Goal: Communication & Community: Ask a question

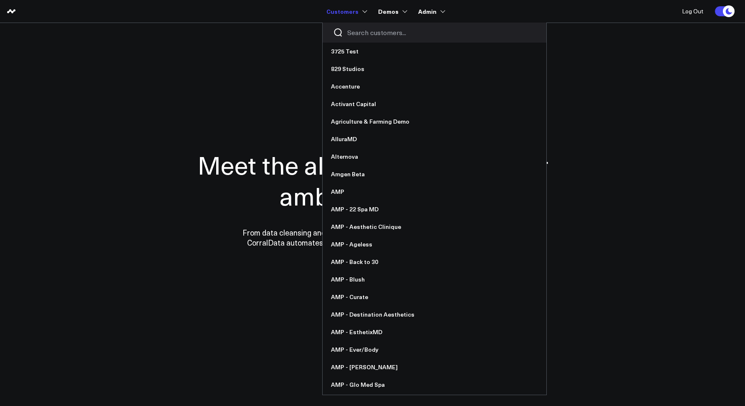
click at [353, 29] on input "Search customers input" at bounding box center [441, 32] width 189 height 9
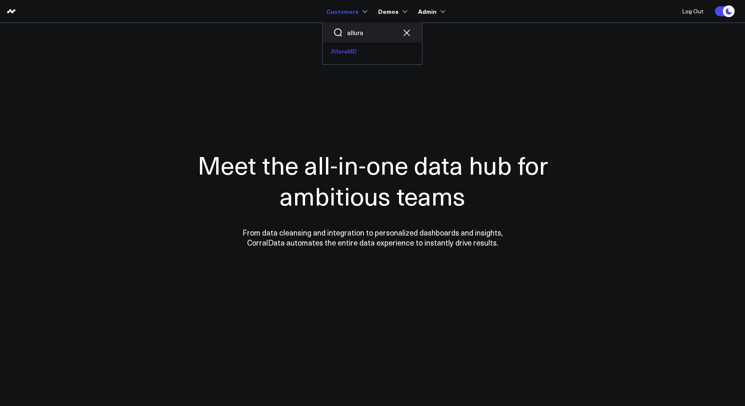
type input "allura"
click at [357, 46] on link "AlluraMD" at bounding box center [372, 52] width 99 height 18
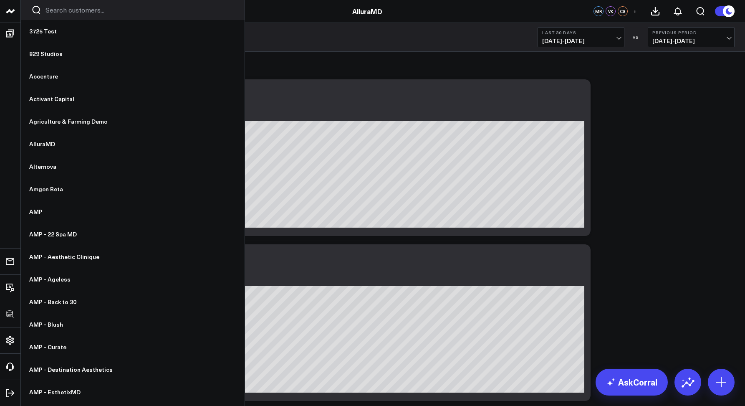
click at [54, 13] on input "Search customers input" at bounding box center [139, 9] width 189 height 9
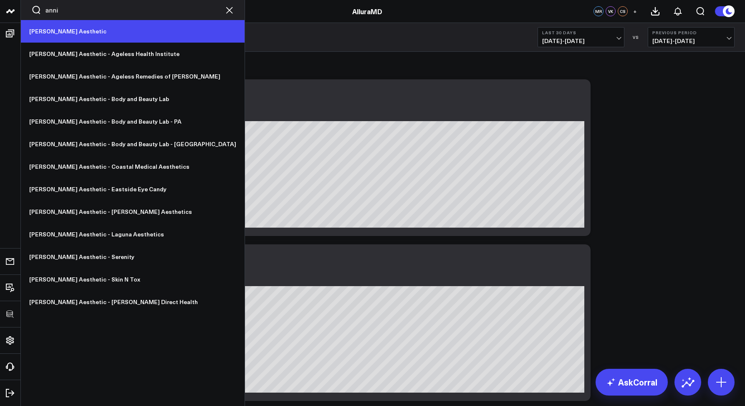
type input "anni"
click at [56, 30] on link "[PERSON_NAME] Aesthetic" at bounding box center [133, 31] width 224 height 23
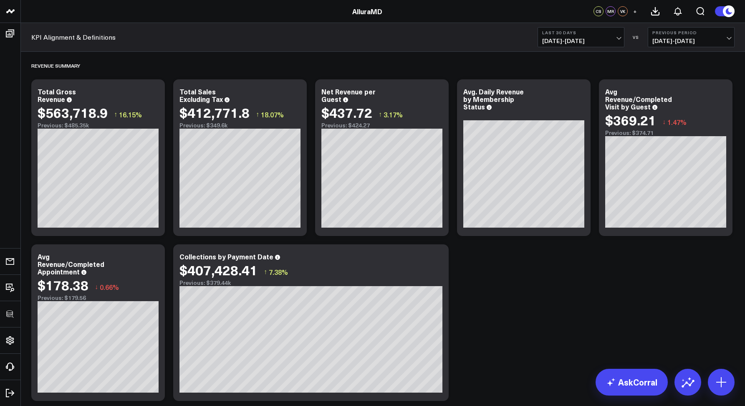
click at [546, 46] on button "Last 30 Days 07/29/25 - 08/27/25" at bounding box center [580, 37] width 87 height 20
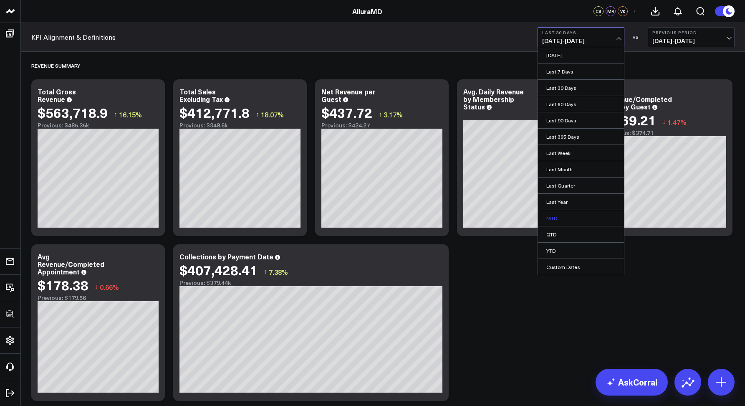
click at [562, 215] on link "MTD" at bounding box center [581, 218] width 86 height 16
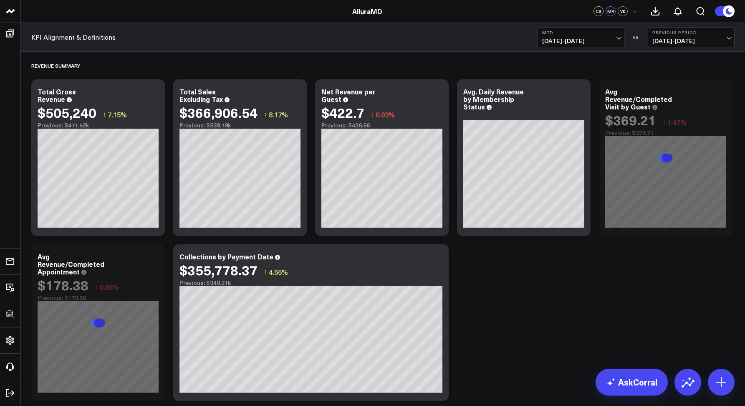
click at [677, 40] on span "07/05/25 - 07/31/25" at bounding box center [691, 41] width 78 height 7
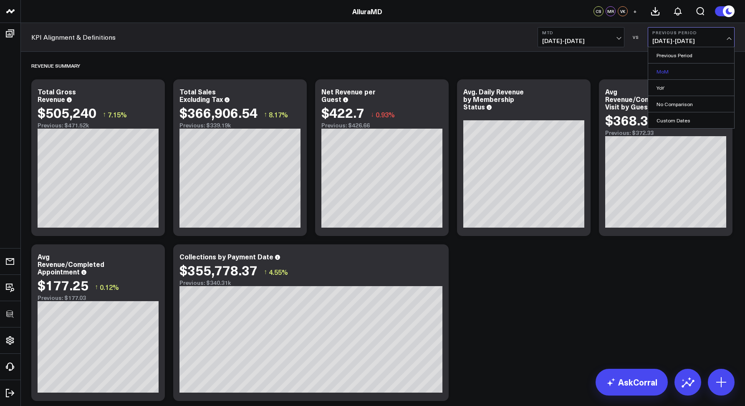
click at [664, 74] on link "MoM" at bounding box center [691, 71] width 86 height 16
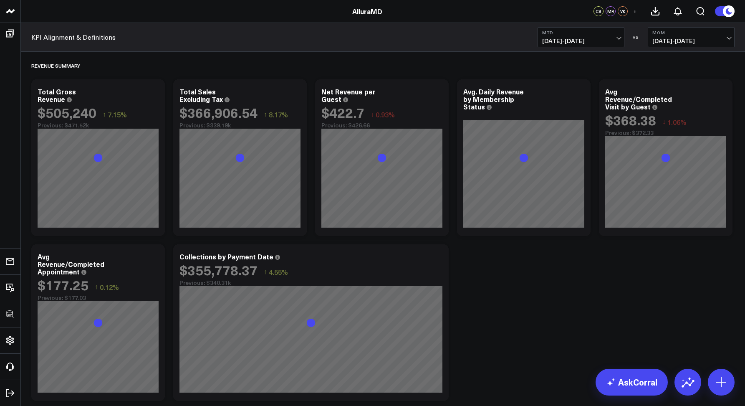
click at [442, 37] on div "KPI Alignment & Definitions MTD 08/01/25 - 08/27/25 VS MoM 07/01/25 - 07/27/25" at bounding box center [383, 37] width 724 height 29
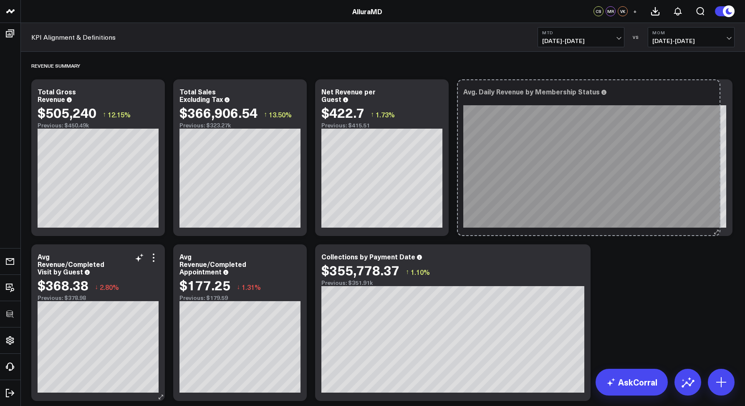
click at [714, 224] on div "Avg. Daily Revenue by Membership Status [fontSize:14px lineHeight:16px]Member[/…" at bounding box center [594, 157] width 275 height 156
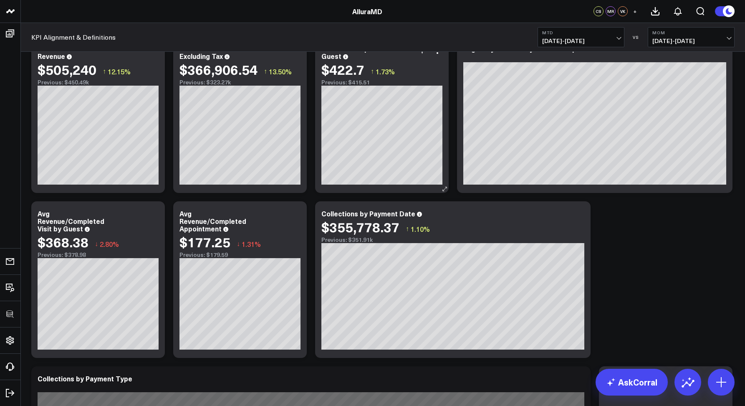
scroll to position [44, 0]
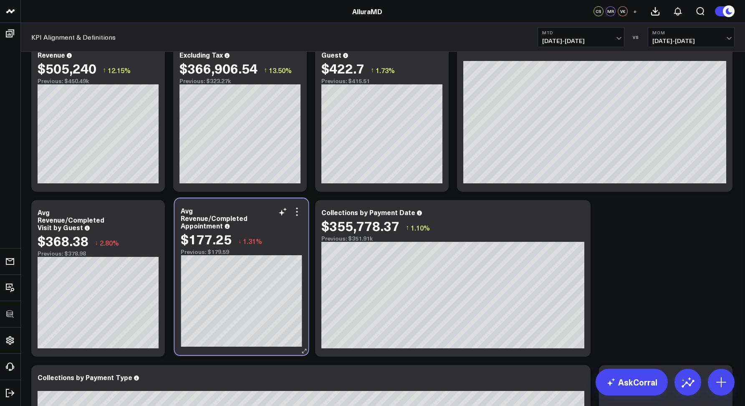
click at [256, 214] on div "Avg Revenue/Completed Appointment" at bounding box center [241, 218] width 121 height 23
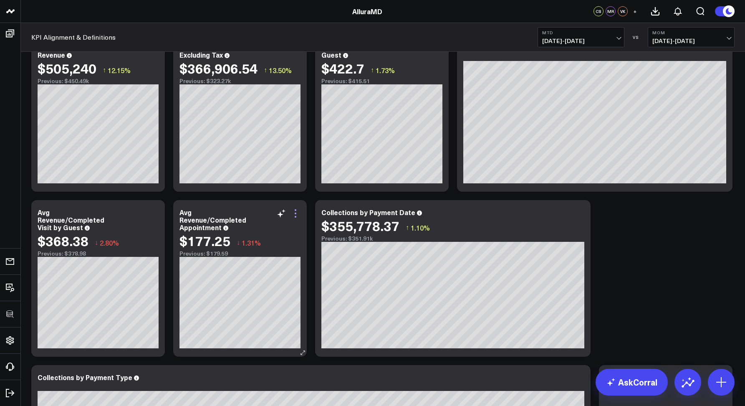
click at [295, 215] on icon at bounding box center [295, 213] width 10 height 10
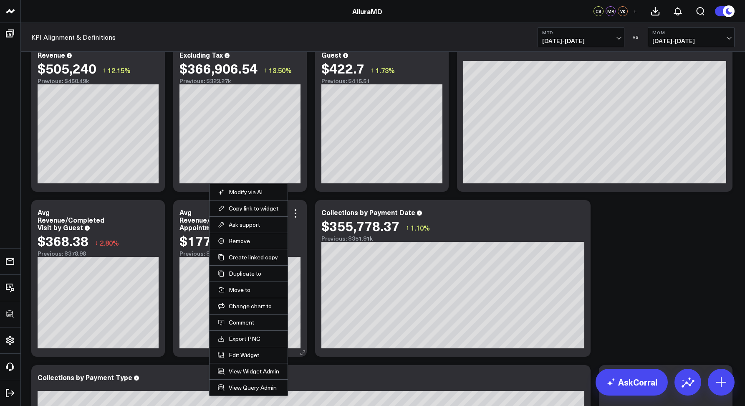
click at [182, 237] on div "$177.25" at bounding box center [204, 240] width 51 height 15
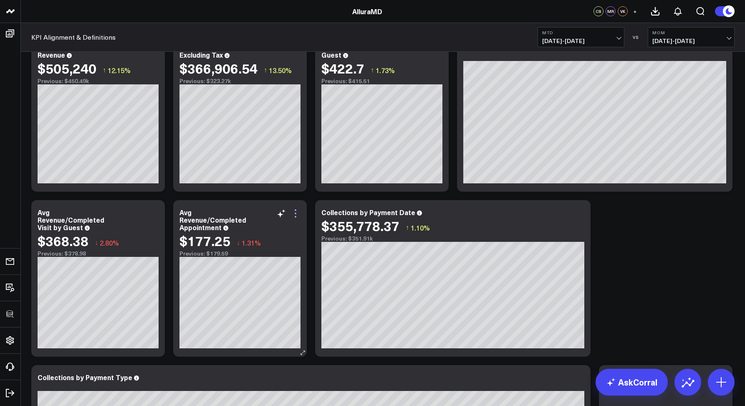
click at [298, 212] on icon at bounding box center [295, 213] width 10 height 10
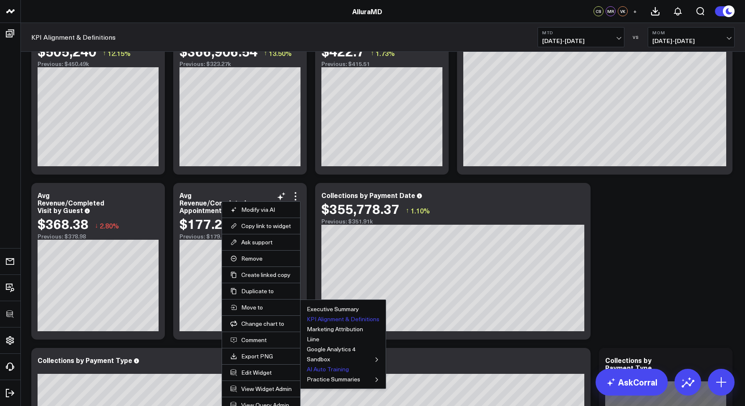
scroll to position [62, 0]
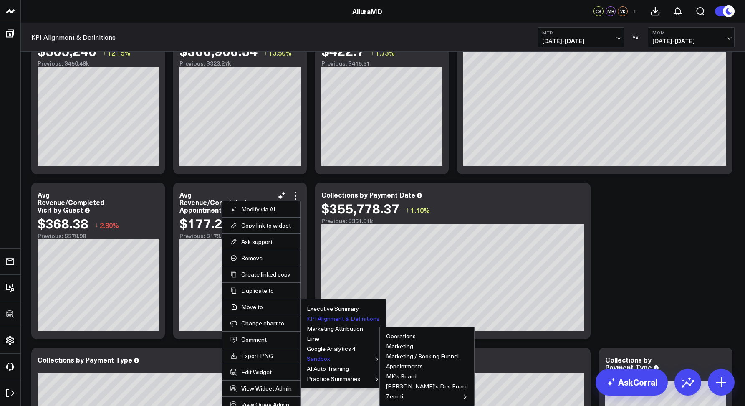
click at [316, 359] on button "Sandbox" at bounding box center [318, 359] width 23 height 6
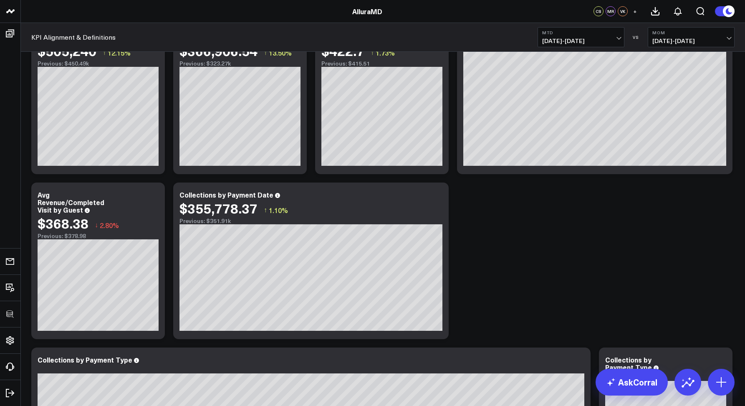
click at [74, 202] on div "Avg Revenue/Completed Visit by Guest" at bounding box center [71, 202] width 67 height 24
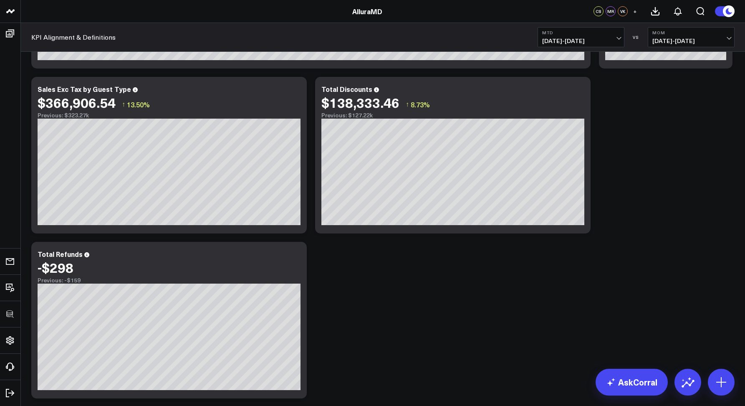
scroll to position [499, 0]
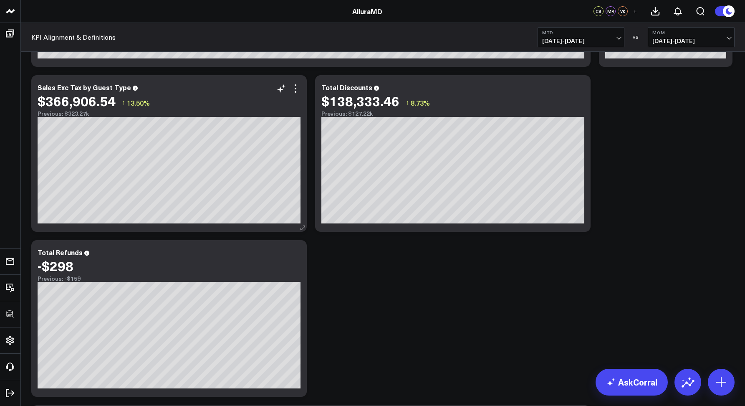
click at [290, 84] on div "Modify via AI Copy link to widget Ask support Remove Create linked copy Executi…" at bounding box center [288, 88] width 24 height 10
click at [294, 86] on icon at bounding box center [295, 88] width 10 height 10
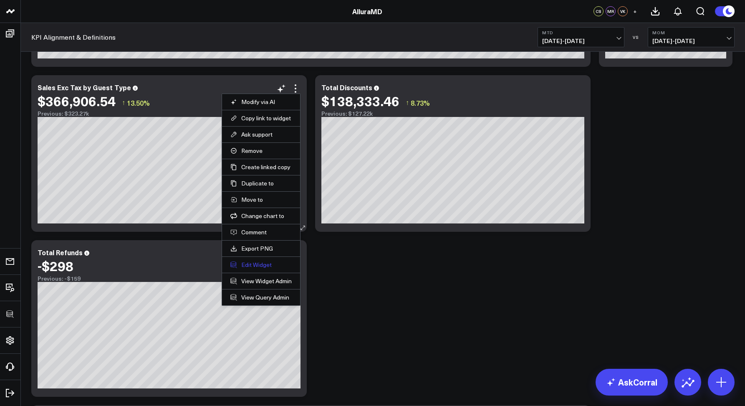
click at [247, 261] on button "Edit Widget" at bounding box center [260, 265] width 61 height 8
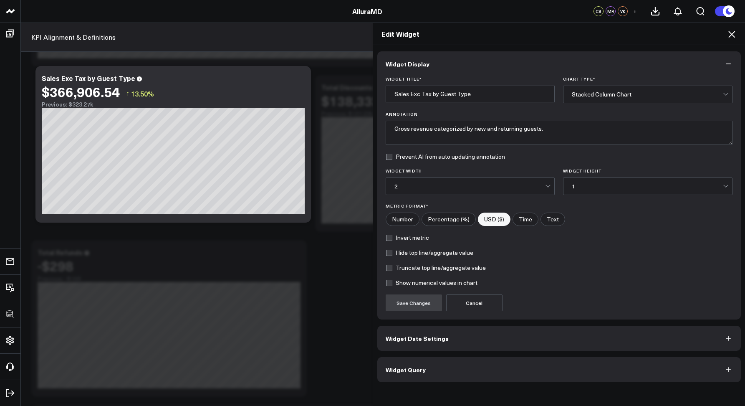
click at [416, 371] on span "Widget Query" at bounding box center [406, 369] width 40 height 7
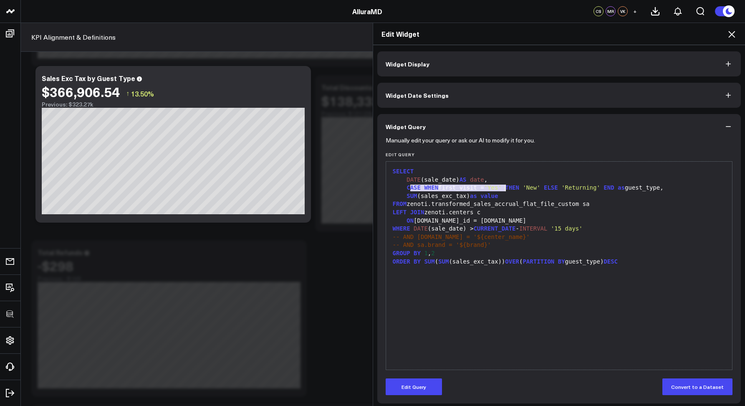
drag, startPoint x: 405, startPoint y: 186, endPoint x: 504, endPoint y: 186, distance: 98.9
click at [504, 186] on div "CASE WHEN first_visit = 'Yes' THEN 'New' ELSE 'Returning' END as guest_type," at bounding box center [559, 188] width 338 height 8
click at [496, 196] on span "value" at bounding box center [489, 195] width 18 height 7
click at [731, 36] on icon at bounding box center [731, 34] width 10 height 10
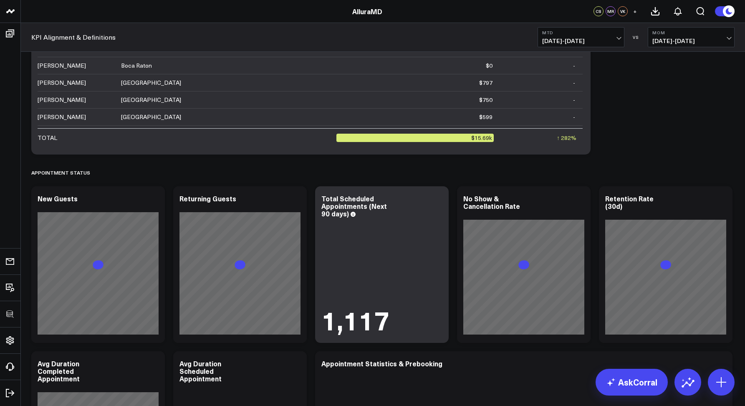
scroll to position [1130, 0]
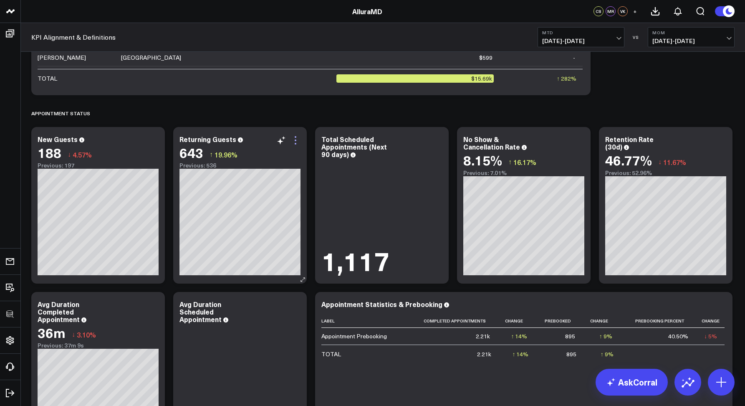
click at [300, 137] on icon at bounding box center [295, 140] width 10 height 10
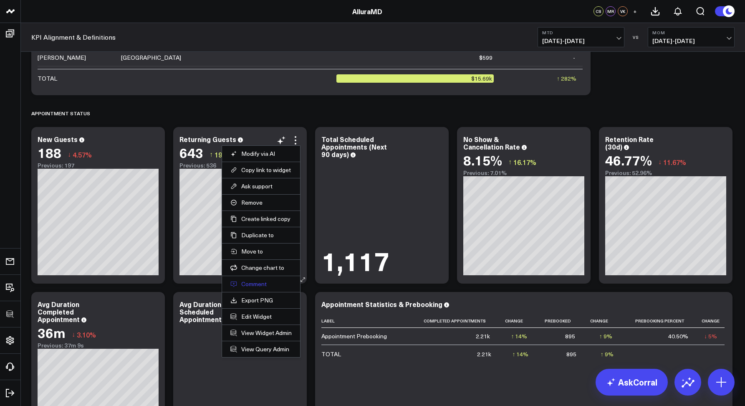
click at [252, 280] on button "Comment" at bounding box center [260, 284] width 61 height 8
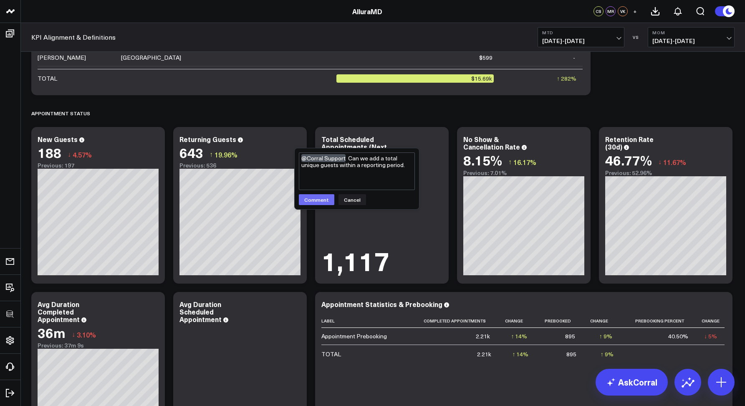
type textarea "@Corral Support Can we add a total unique guests within a reporting period."
click at [329, 204] on button "Comment" at bounding box center [316, 199] width 35 height 11
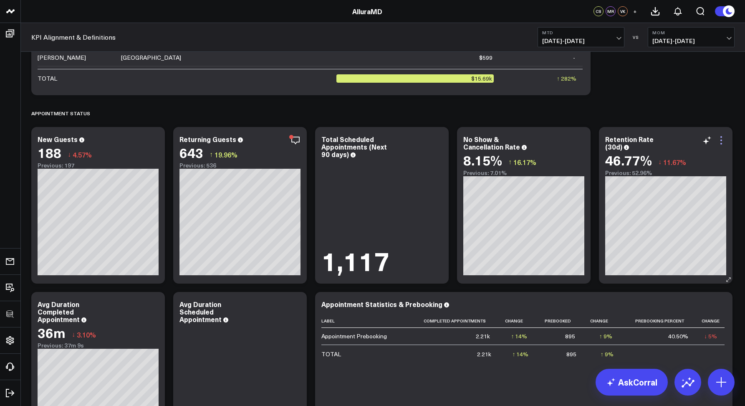
click at [720, 139] on icon at bounding box center [721, 140] width 10 height 10
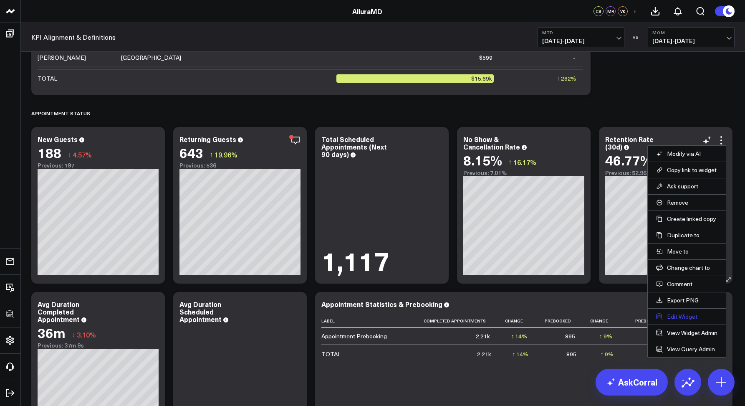
click at [673, 313] on button "Edit Widget" at bounding box center [686, 317] width 61 height 8
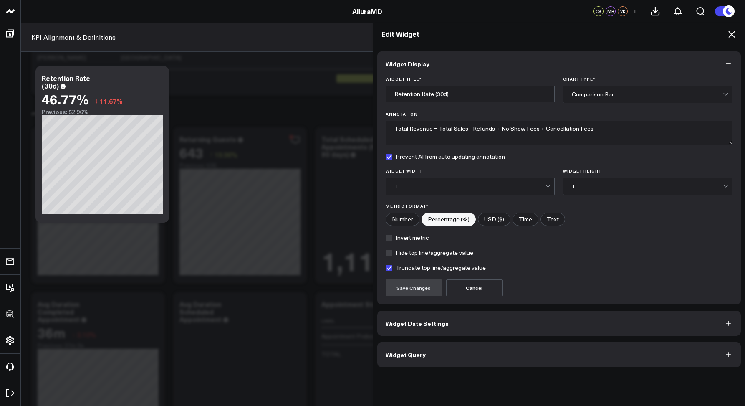
click at [452, 349] on button "Widget Query" at bounding box center [559, 354] width 364 height 25
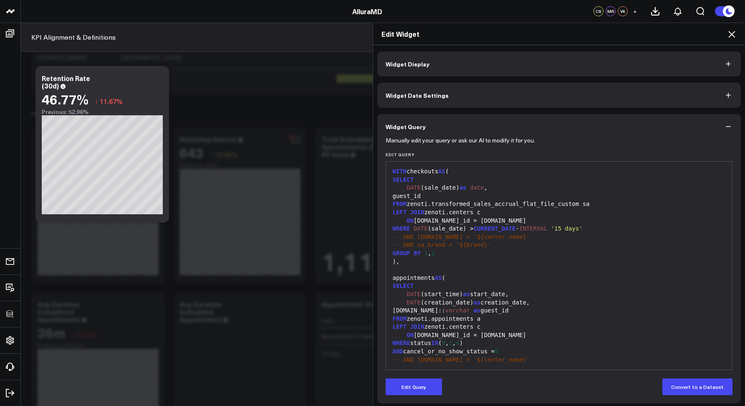
click at [738, 24] on div "Edit Widget" at bounding box center [559, 34] width 372 height 22
click at [730, 39] on div "Edit Widget" at bounding box center [559, 34] width 372 height 22
click at [730, 36] on icon at bounding box center [731, 34] width 10 height 10
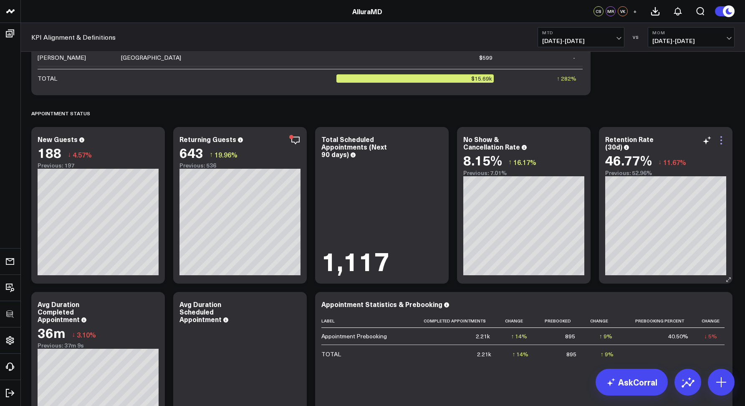
click at [720, 141] on icon at bounding box center [721, 140] width 10 height 10
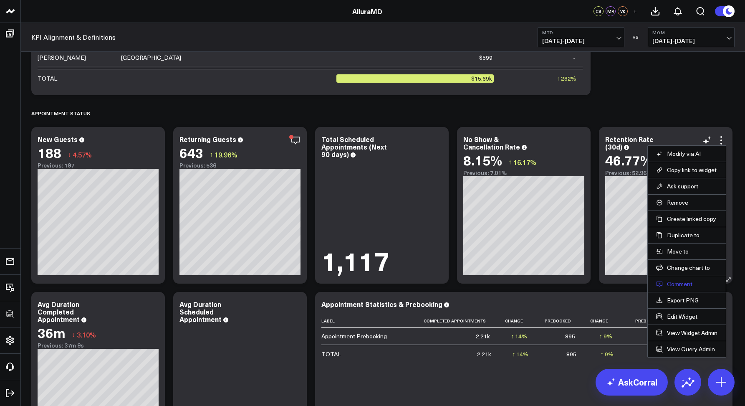
click at [668, 281] on button "Comment" at bounding box center [686, 284] width 61 height 8
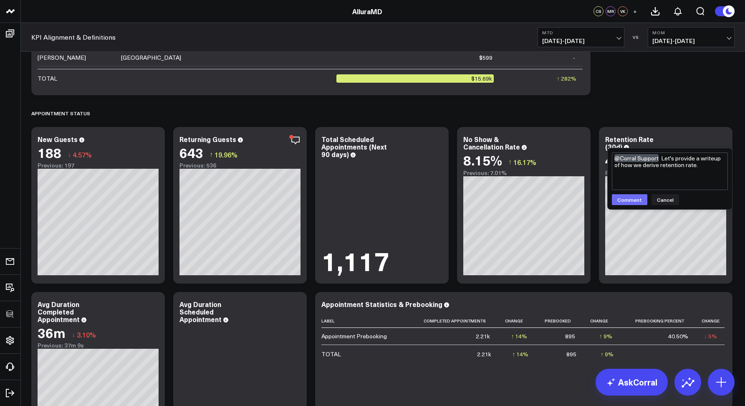
type textarea "@Corral Support Let's provide a writeup of how we derive retention rate."
click at [622, 197] on button "Comment" at bounding box center [629, 199] width 35 height 11
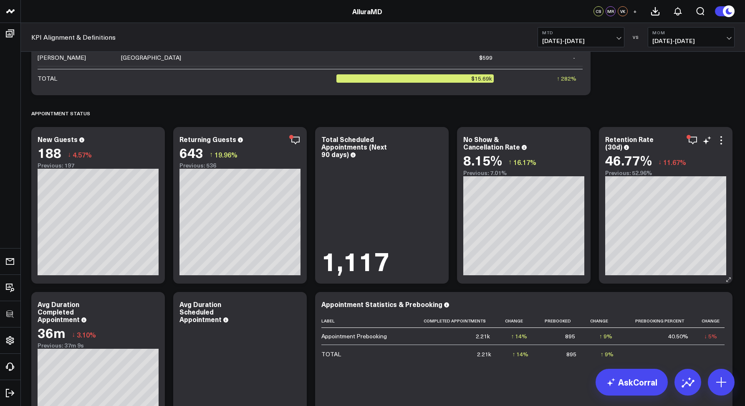
click at [717, 146] on div "Retention Rate (30d)" at bounding box center [665, 142] width 121 height 15
click at [719, 146] on div "Retention Rate (30d)" at bounding box center [665, 142] width 121 height 15
click at [721, 141] on icon at bounding box center [721, 140] width 10 height 10
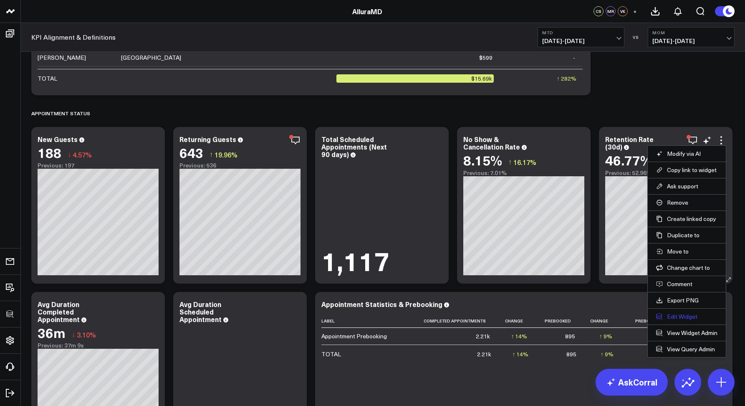
click at [677, 314] on button "Edit Widget" at bounding box center [686, 317] width 61 height 8
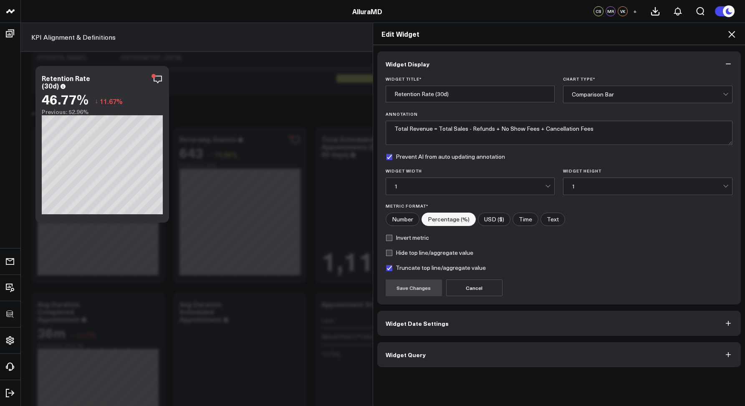
click at [437, 348] on button "Widget Query" at bounding box center [559, 354] width 364 height 25
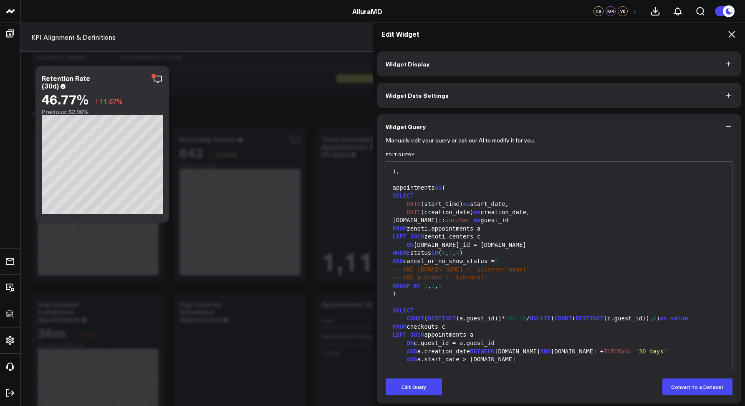
scroll to position [3, 0]
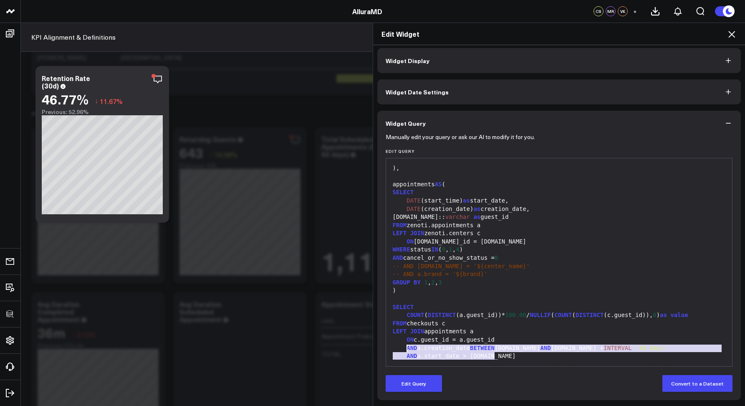
drag, startPoint x: 520, startPoint y: 361, endPoint x: 401, endPoint y: 345, distance: 120.4
click at [401, 345] on div "WITH checkouts AS ( SELECT DATE (sale_date) as date , guest_id FROM zenoti.tran…" at bounding box center [559, 217] width 338 height 290
click at [401, 345] on div "AND a.creation_date BETWEEN c.date AND c.date + INTERVAL '30 days'" at bounding box center [559, 348] width 338 height 8
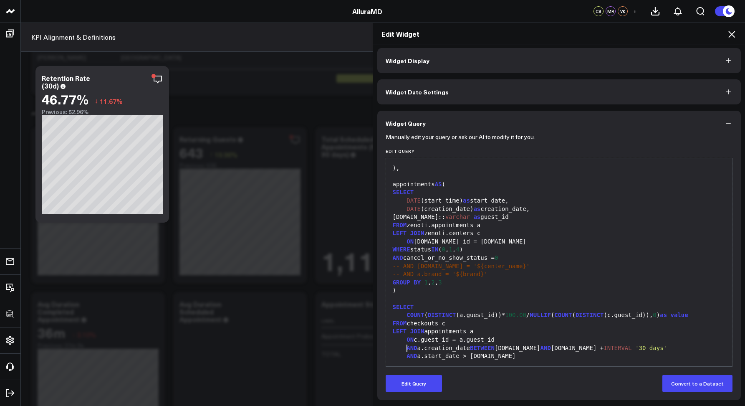
click at [733, 35] on icon at bounding box center [731, 34] width 10 height 10
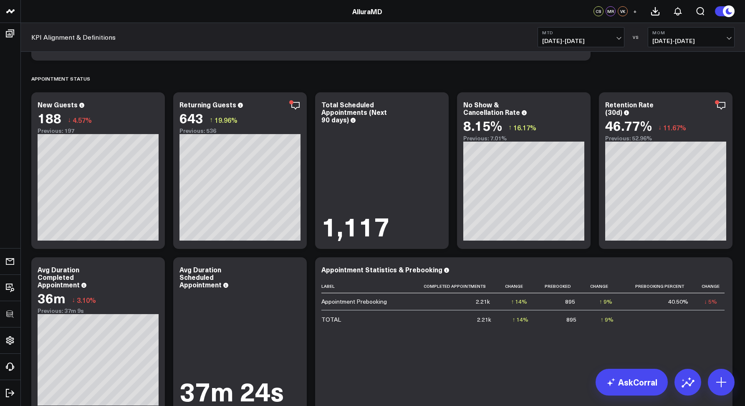
scroll to position [1166, 0]
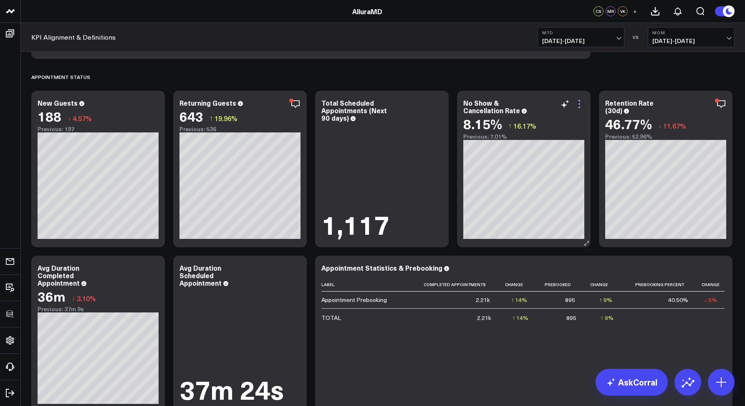
click at [579, 104] on icon at bounding box center [579, 104] width 2 height 2
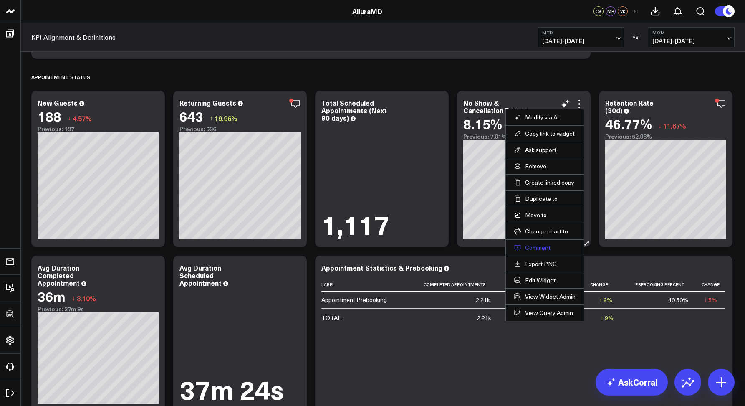
click at [528, 244] on button "Comment" at bounding box center [544, 248] width 61 height 8
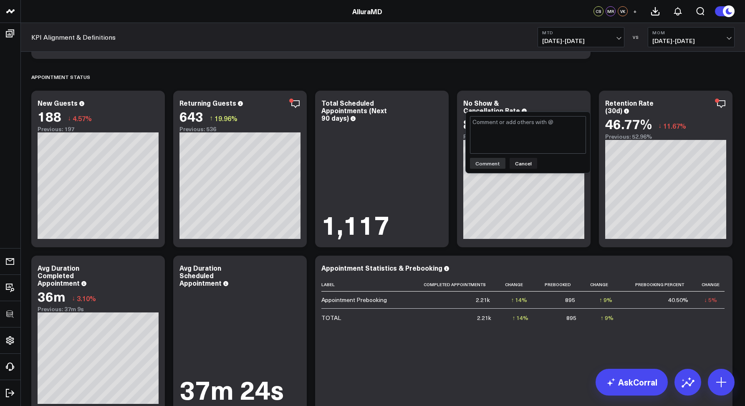
click at [521, 141] on textarea at bounding box center [528, 135] width 116 height 38
type textarea "@Corral Support Please breakout into two separate KPI's / Metrics"
click at [485, 168] on button "Comment" at bounding box center [487, 163] width 35 height 11
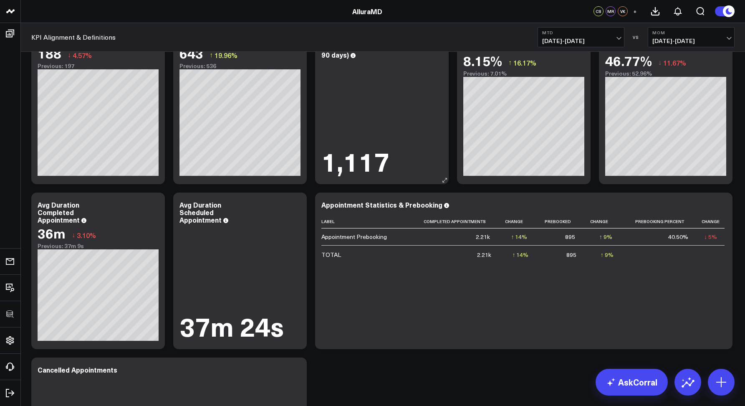
scroll to position [1232, 0]
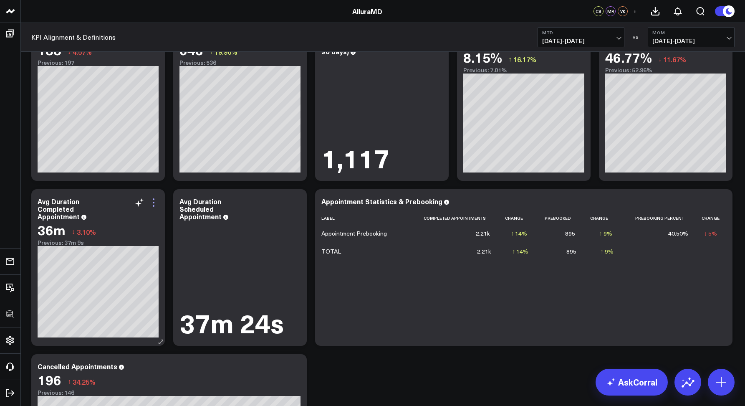
click at [157, 199] on icon at bounding box center [154, 202] width 10 height 10
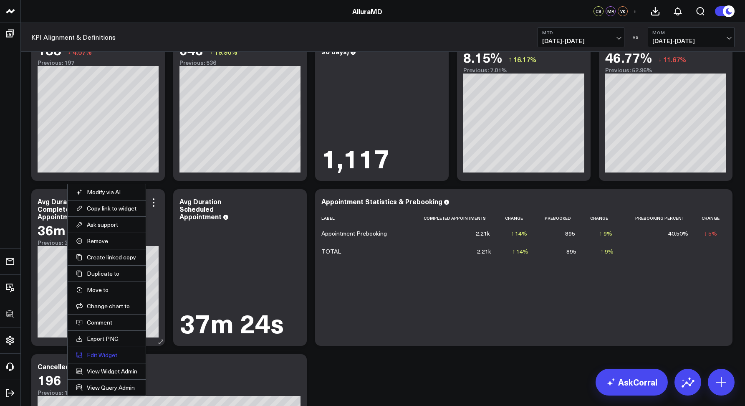
click at [97, 352] on button "Edit Widget" at bounding box center [106, 355] width 61 height 8
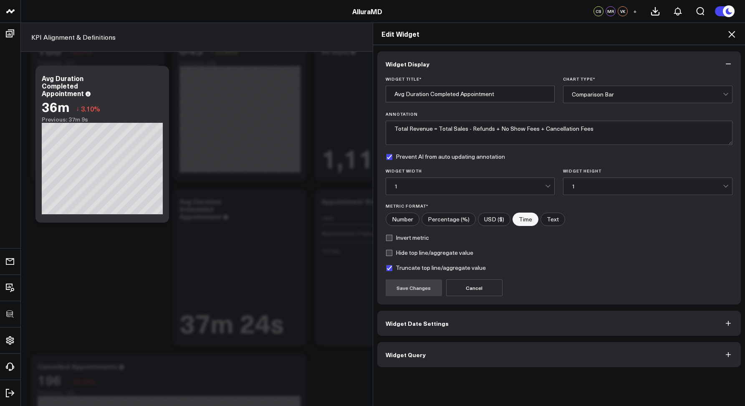
click at [420, 348] on button "Widget Query" at bounding box center [559, 354] width 364 height 25
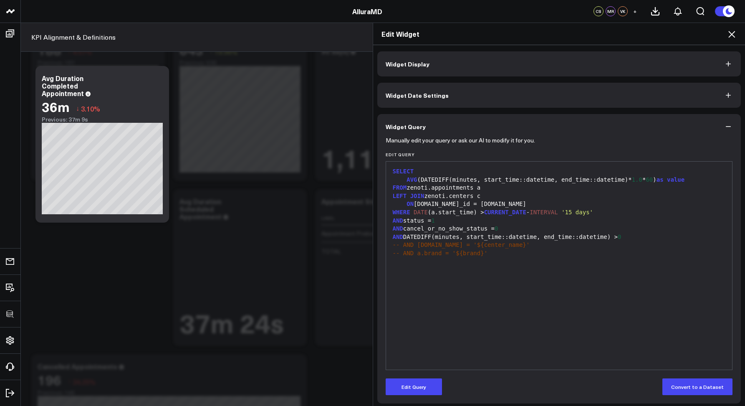
click at [728, 37] on icon at bounding box center [731, 34] width 7 height 7
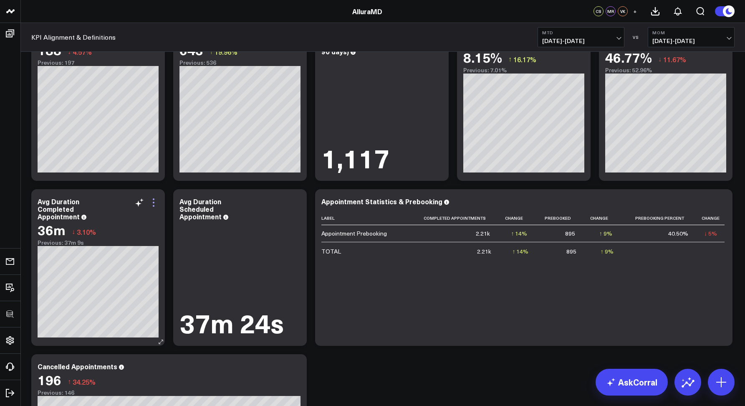
click at [154, 203] on icon at bounding box center [154, 202] width 10 height 10
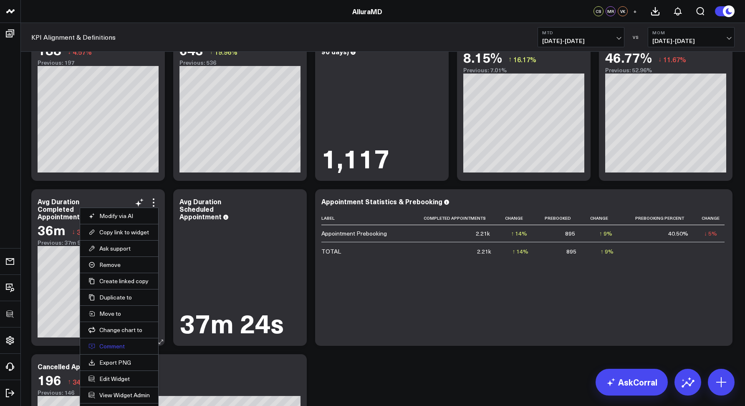
click at [112, 346] on button "Comment" at bounding box center [118, 346] width 61 height 8
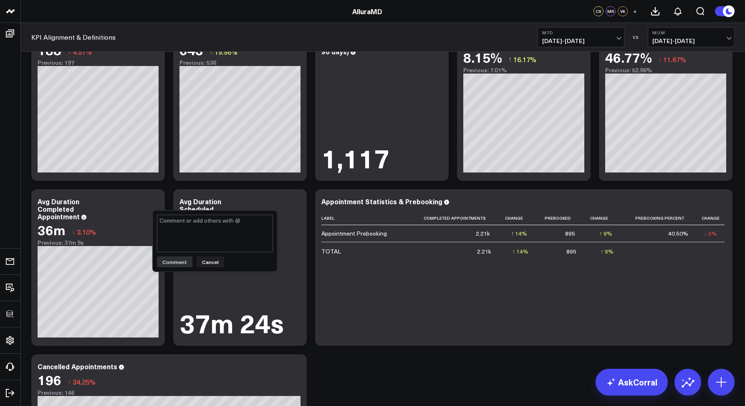
click at [199, 237] on textarea at bounding box center [215, 233] width 116 height 38
type textarea "@Corral Support Leverage all appointments per unique guest per day. Multiple ap…"
click at [178, 263] on button "Comment" at bounding box center [174, 261] width 35 height 11
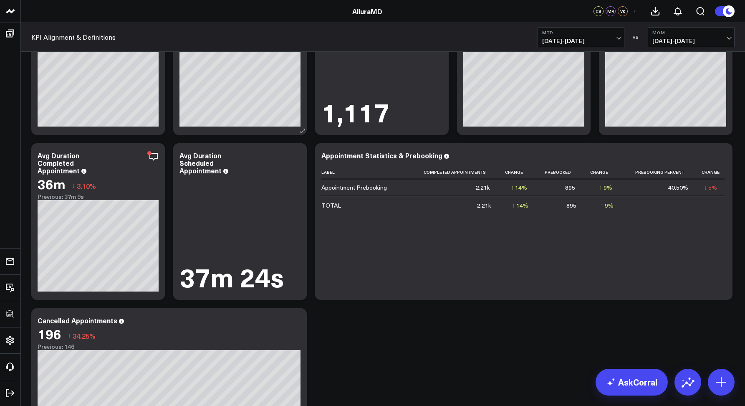
scroll to position [1286, 0]
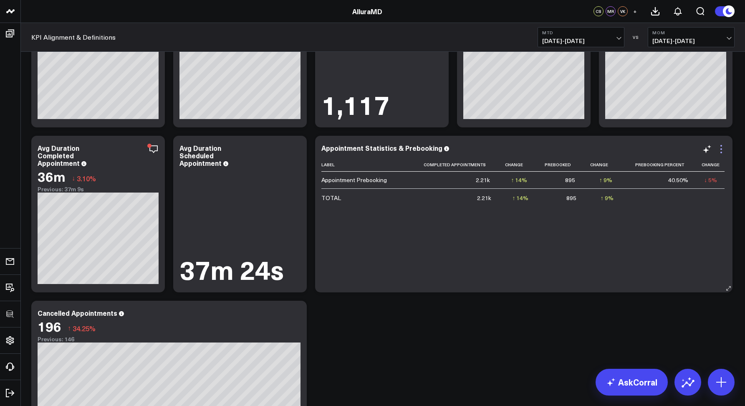
click at [718, 149] on icon at bounding box center [721, 149] width 10 height 10
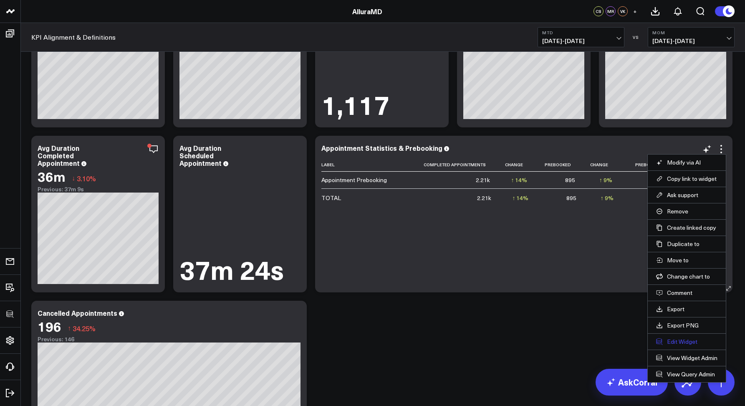
click at [687, 343] on button "Edit Widget" at bounding box center [686, 342] width 61 height 8
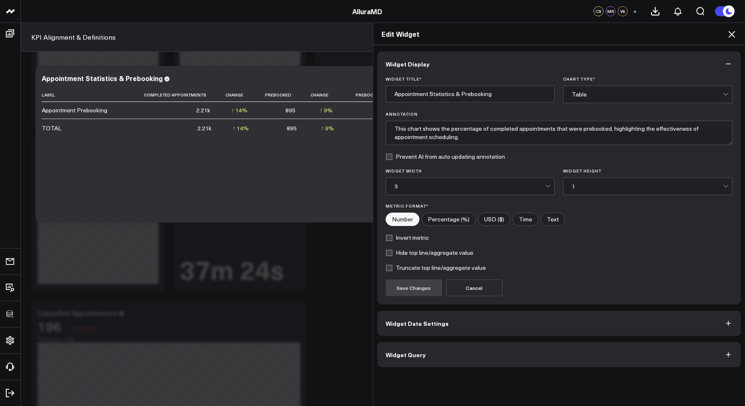
click at [485, 345] on button "Widget Query" at bounding box center [559, 354] width 364 height 25
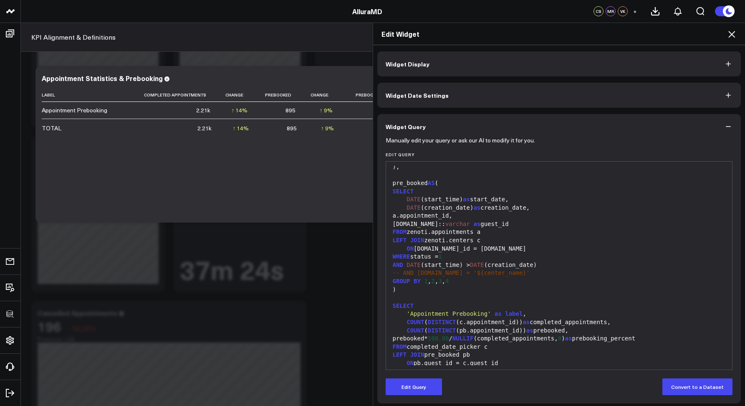
scroll to position [123, 0]
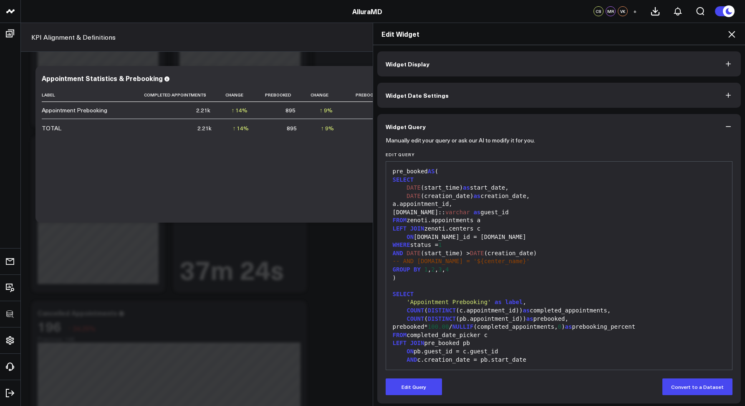
click at [727, 34] on icon at bounding box center [731, 34] width 10 height 10
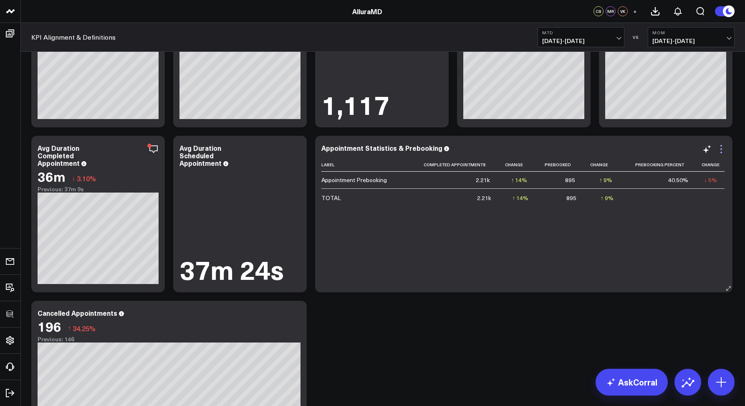
click at [721, 149] on icon at bounding box center [721, 149] width 2 height 2
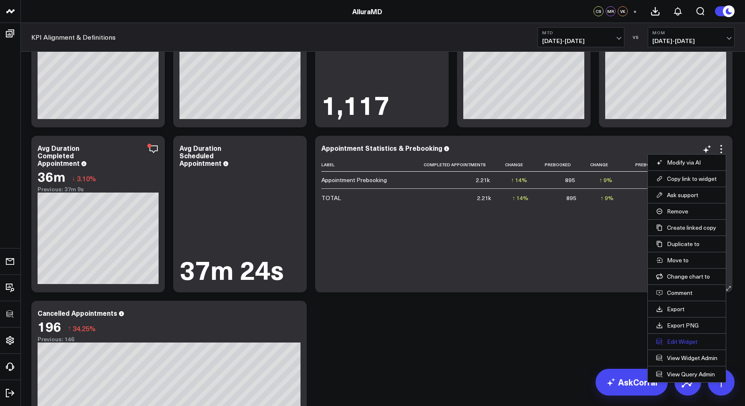
click at [684, 342] on button "Edit Widget" at bounding box center [686, 342] width 61 height 8
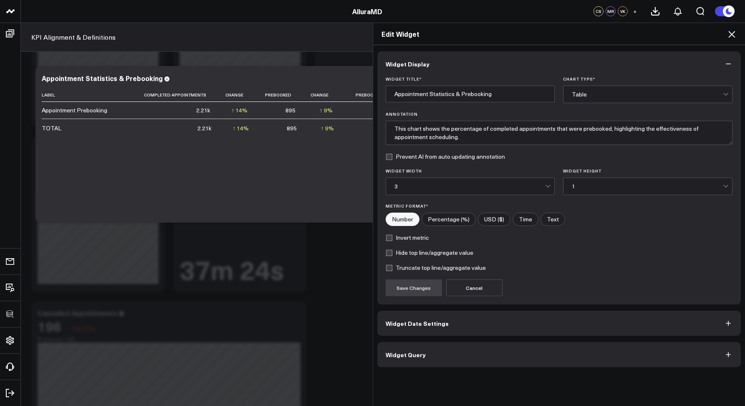
click at [546, 355] on button "Widget Query" at bounding box center [559, 354] width 364 height 25
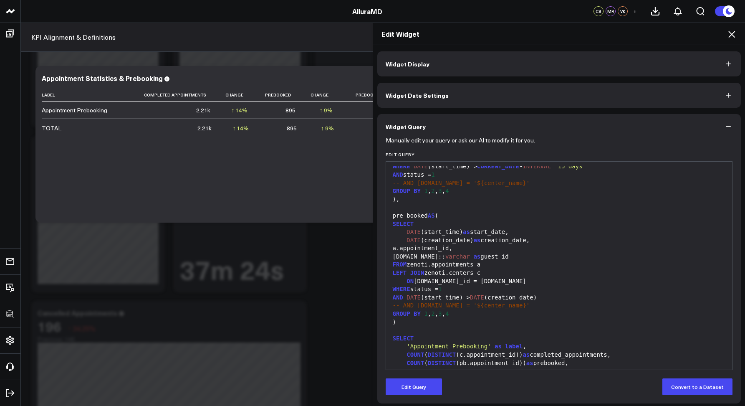
scroll to position [93, 0]
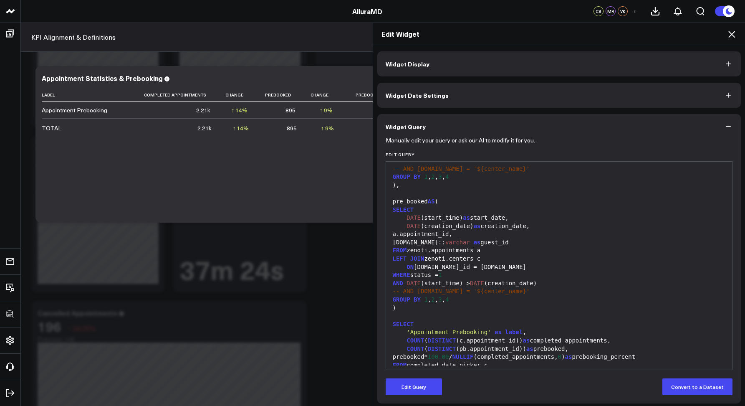
click at [729, 35] on icon at bounding box center [731, 34] width 10 height 10
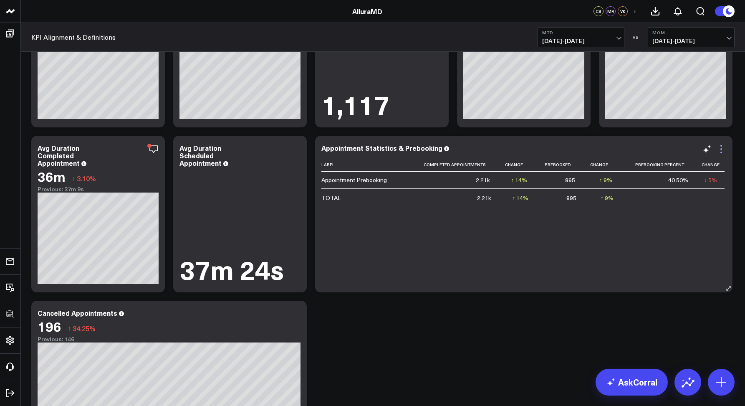
click at [720, 148] on icon at bounding box center [721, 149] width 10 height 10
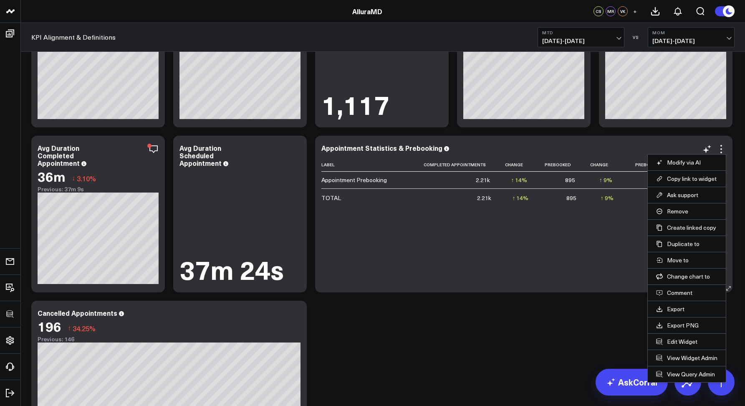
click at [673, 297] on li "Comment" at bounding box center [687, 292] width 78 height 16
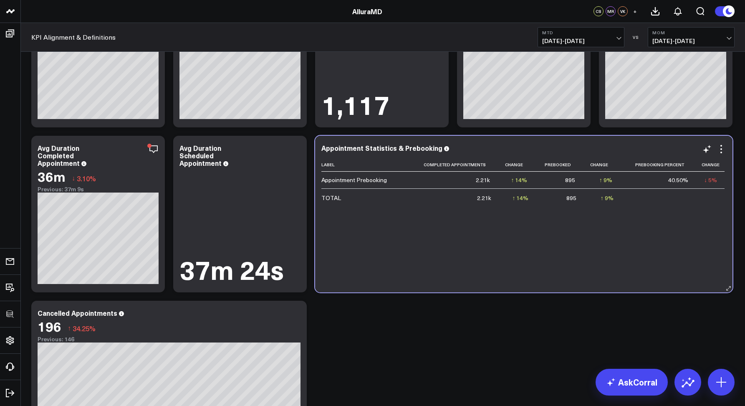
click at [717, 154] on div "Appointment Statistics & Prebooking Label Completed Appointments Change Prebook…" at bounding box center [523, 214] width 405 height 140
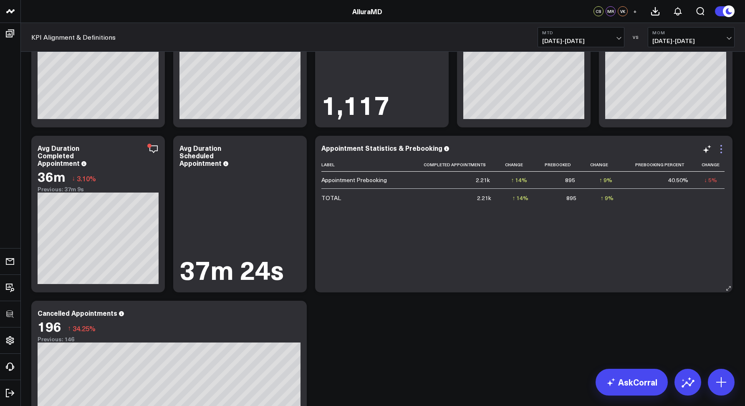
click at [721, 148] on icon at bounding box center [721, 149] width 10 height 10
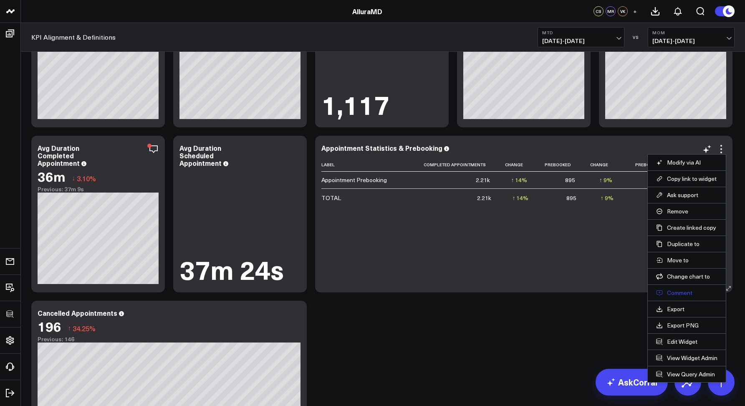
click at [689, 293] on button "Comment" at bounding box center [686, 293] width 61 height 8
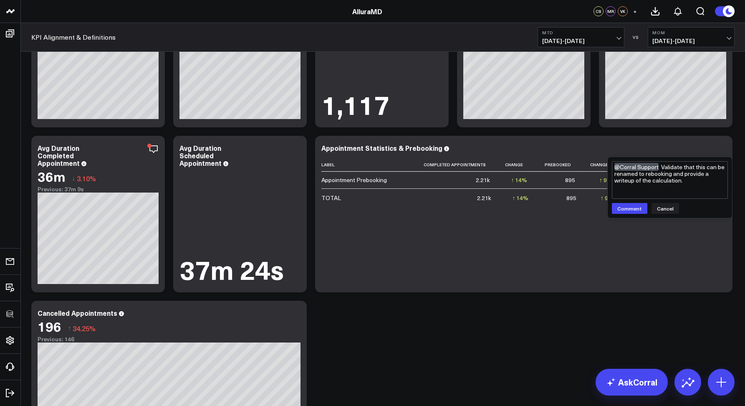
type textarea "@Corral Support Validate that this can be renamed to rebooking and provide a wr…"
click at [630, 215] on div "@Corral Support Validate that this can be renamed to rebooking and provide a wr…" at bounding box center [670, 187] width 124 height 61
click at [628, 211] on button "Comment" at bounding box center [629, 208] width 35 height 11
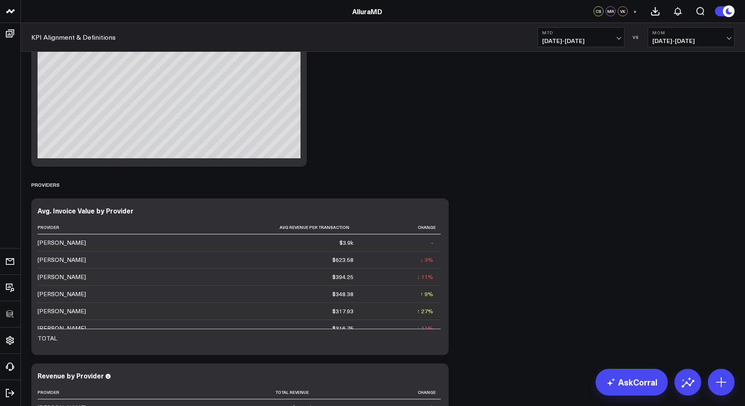
scroll to position [1578, 0]
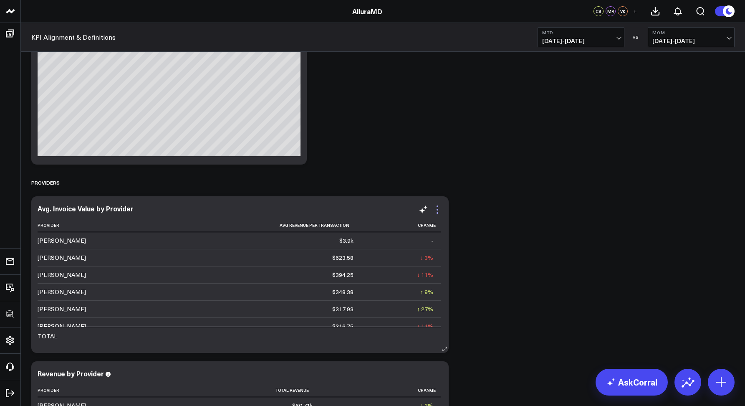
click at [439, 209] on icon at bounding box center [437, 209] width 10 height 10
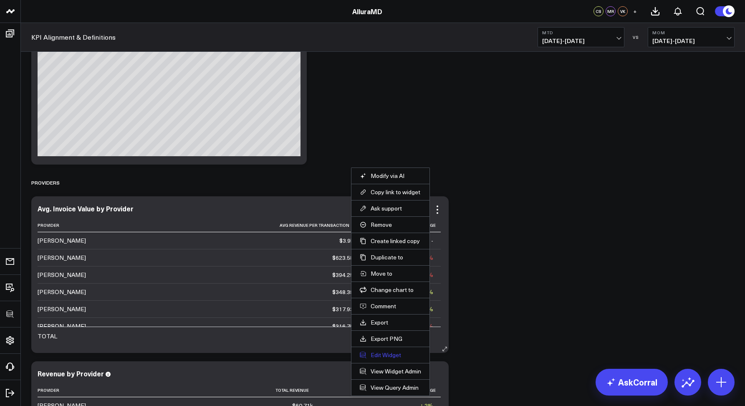
click at [388, 353] on button "Edit Widget" at bounding box center [390, 355] width 61 height 8
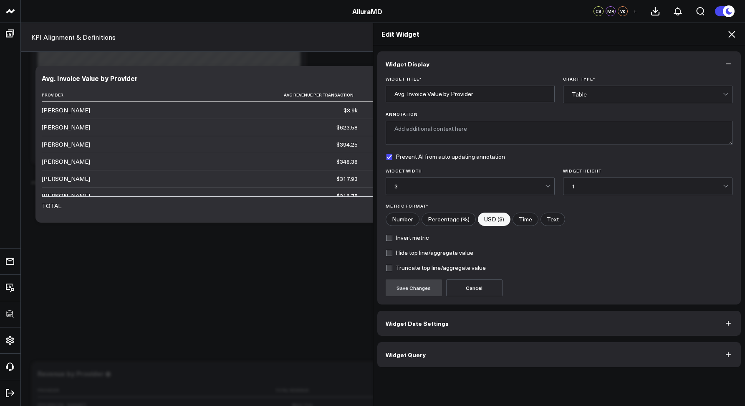
click at [402, 351] on span "Widget Query" at bounding box center [406, 354] width 40 height 7
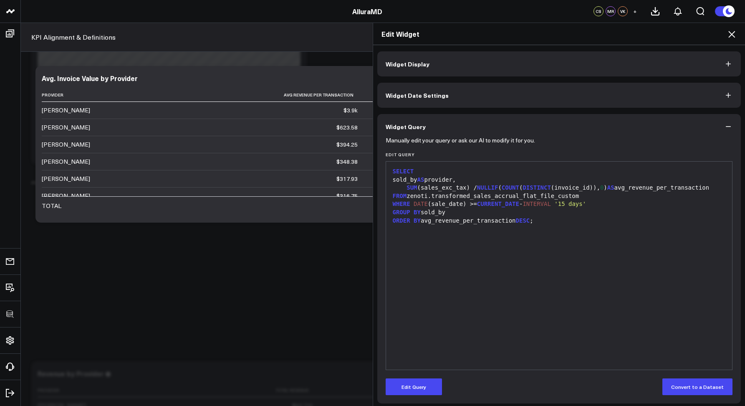
click at [729, 37] on icon at bounding box center [731, 34] width 10 height 10
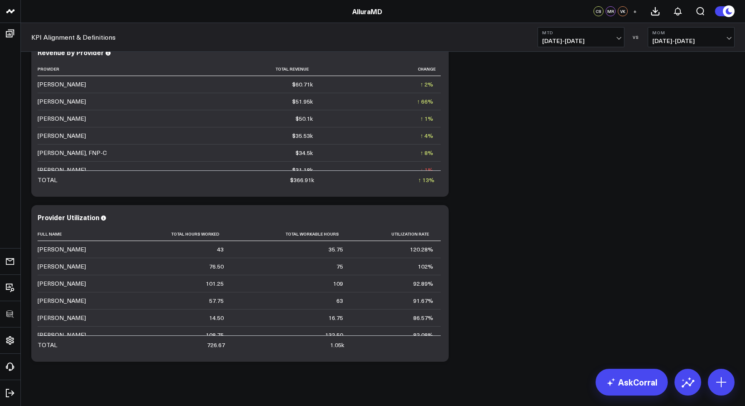
scroll to position [1909, 0]
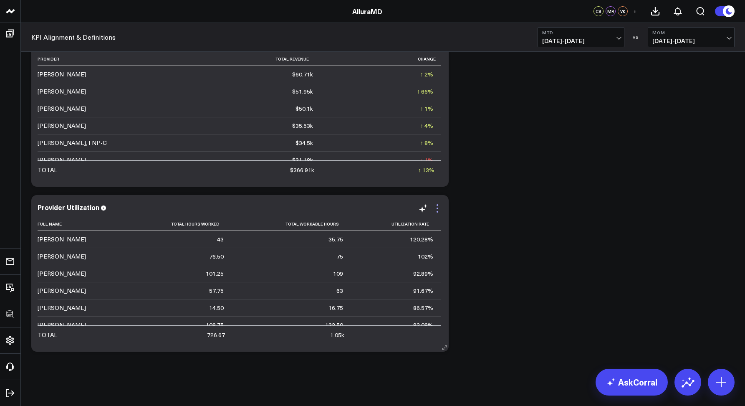
click at [439, 210] on icon at bounding box center [437, 208] width 10 height 10
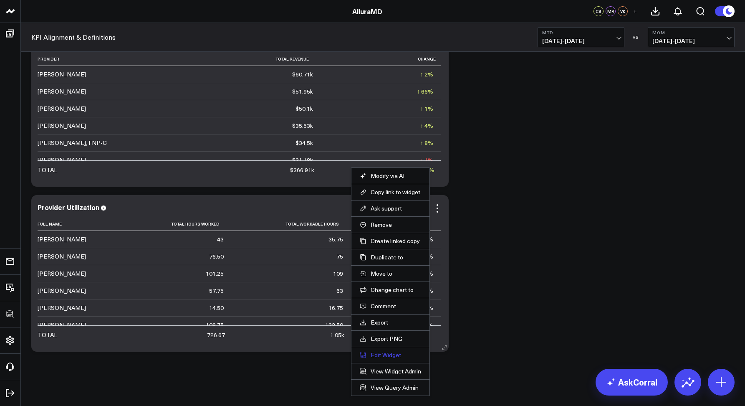
click at [376, 358] on button "Edit Widget" at bounding box center [390, 355] width 61 height 8
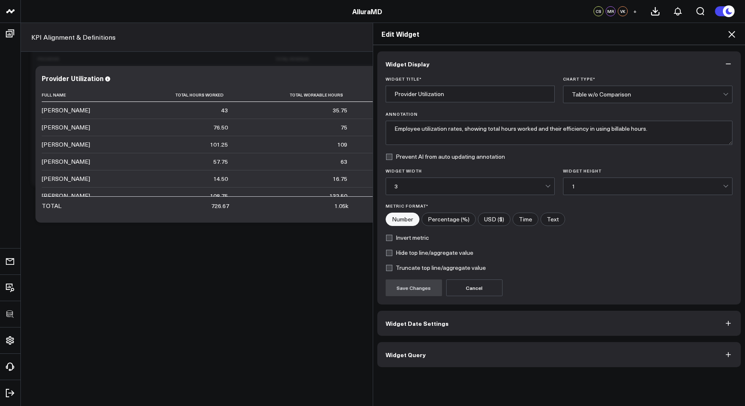
click at [409, 352] on span "Widget Query" at bounding box center [406, 354] width 40 height 7
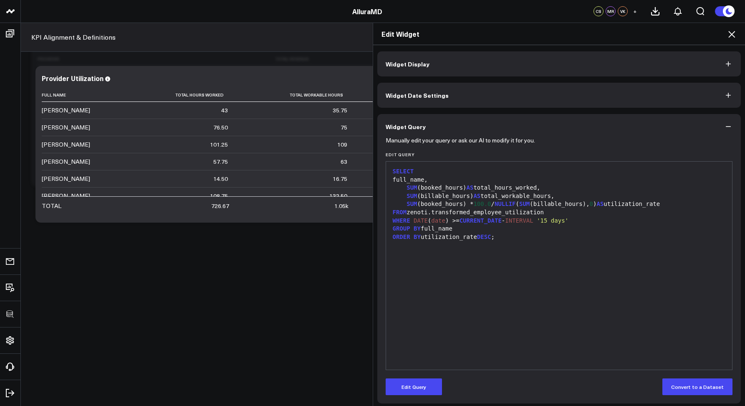
click at [728, 35] on icon at bounding box center [731, 34] width 10 height 10
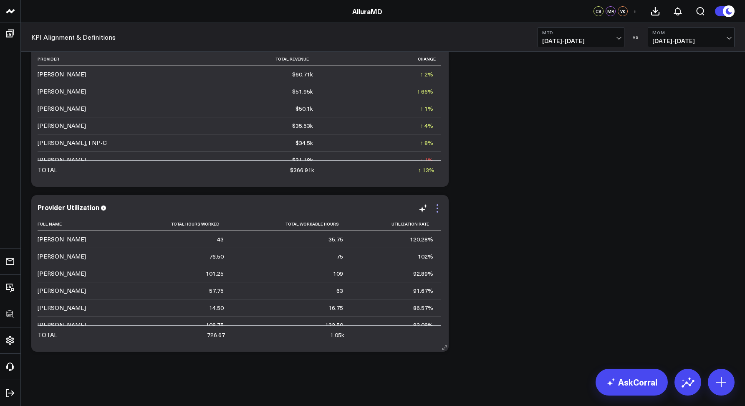
click at [440, 207] on icon at bounding box center [437, 208] width 10 height 10
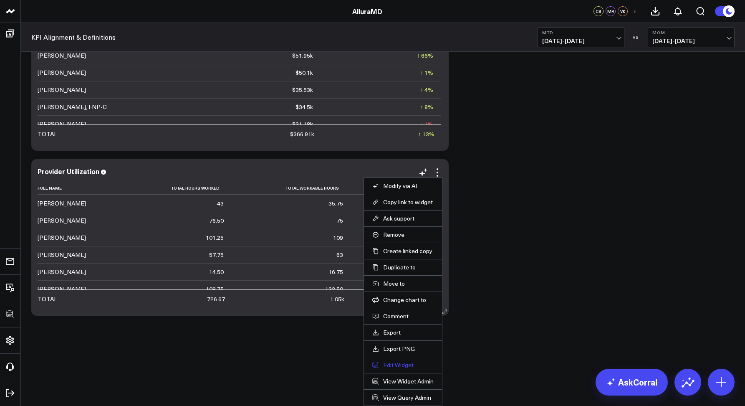
click at [402, 366] on button "Edit Widget" at bounding box center [402, 365] width 61 height 8
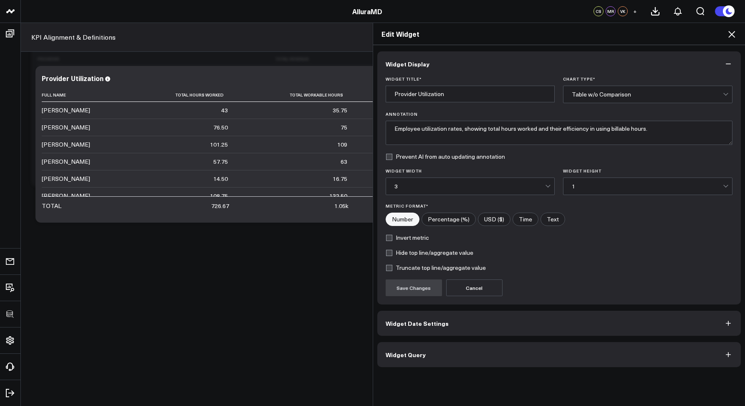
click at [447, 358] on button "Widget Query" at bounding box center [559, 354] width 364 height 25
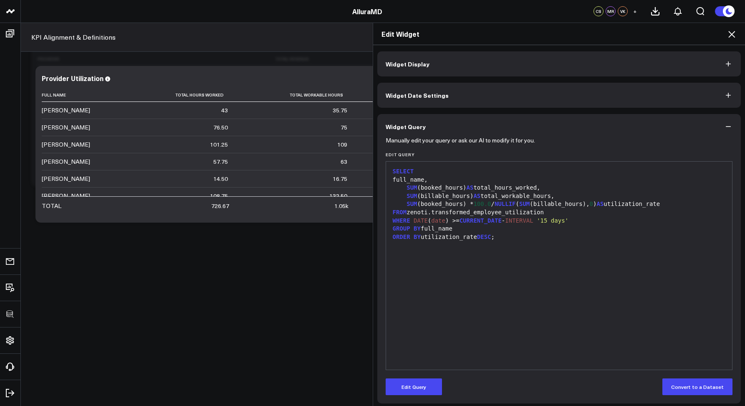
click at [731, 36] on icon at bounding box center [731, 34] width 10 height 10
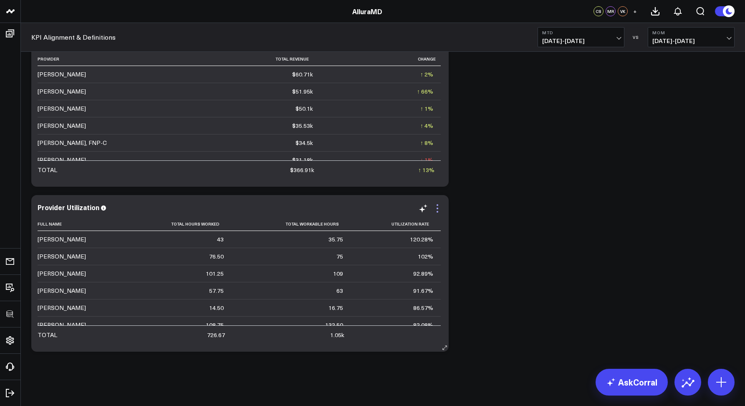
click at [435, 206] on icon at bounding box center [437, 208] width 10 height 10
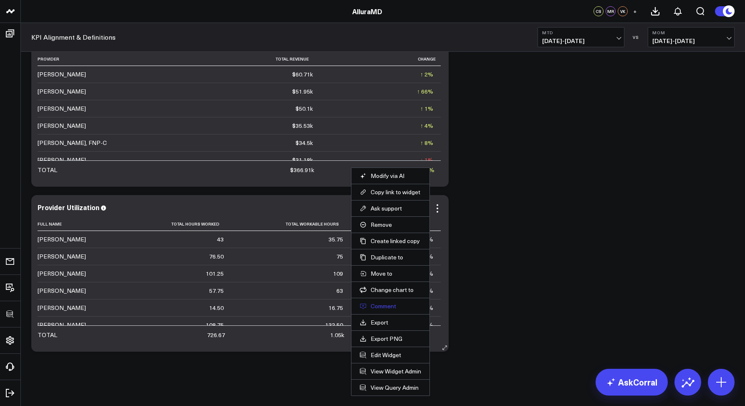
click at [383, 306] on button "Comment" at bounding box center [390, 306] width 61 height 8
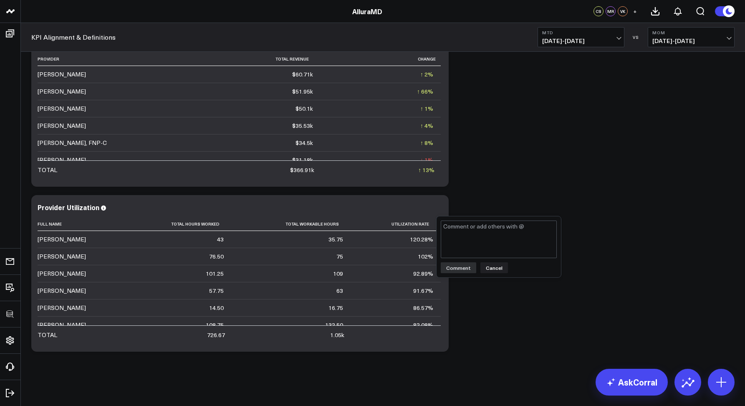
click at [473, 234] on textarea at bounding box center [499, 239] width 116 height 38
type textarea "@Corral Support Steven can we add a column for hours services and use that as t…"
click at [449, 268] on button "Comment" at bounding box center [458, 267] width 35 height 11
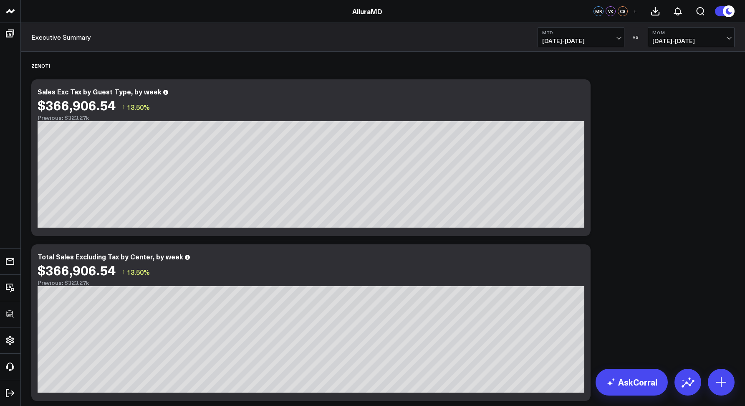
click at [257, 25] on div "Executive Summary MTD 08/01/25 - 08/27/25 VS MoM 07/01/25 - 07/27/25" at bounding box center [383, 37] width 724 height 29
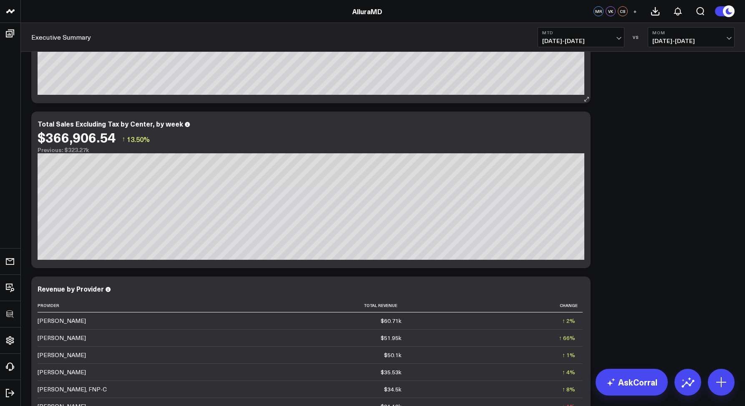
scroll to position [71, 0]
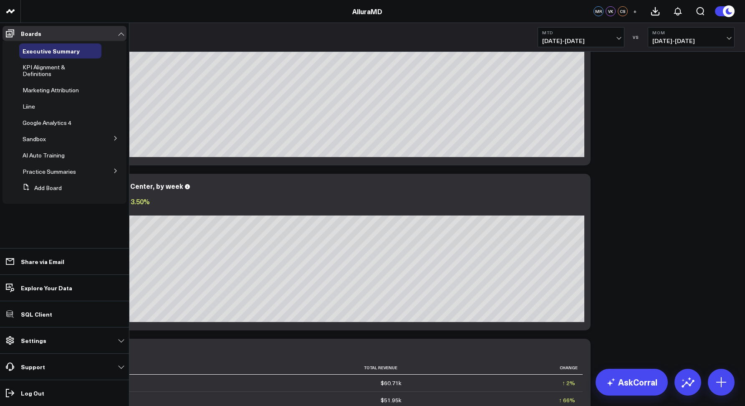
click at [116, 172] on icon at bounding box center [115, 170] width 5 height 5
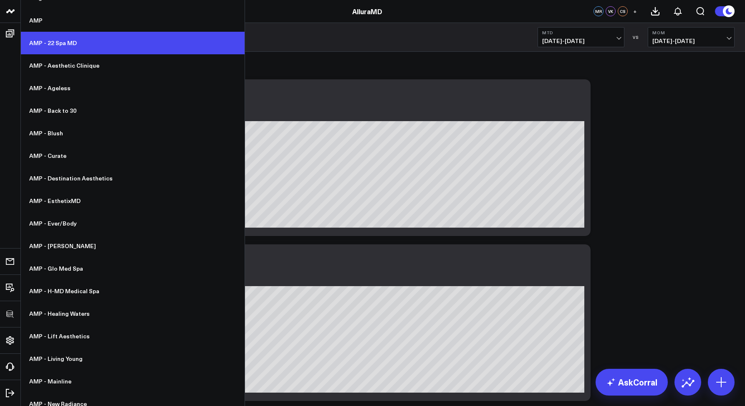
scroll to position [188, 0]
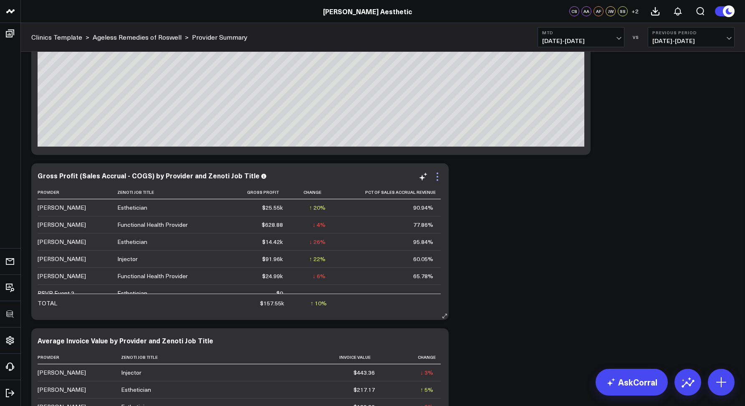
click at [436, 179] on icon at bounding box center [437, 176] width 10 height 10
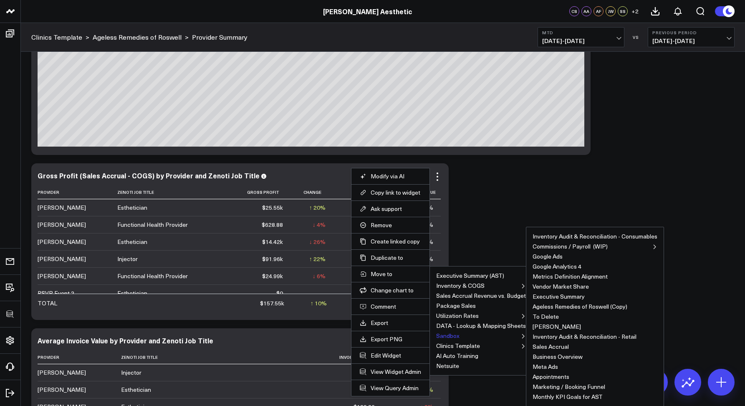
click at [451, 336] on button "Sandbox" at bounding box center [447, 336] width 23 height 6
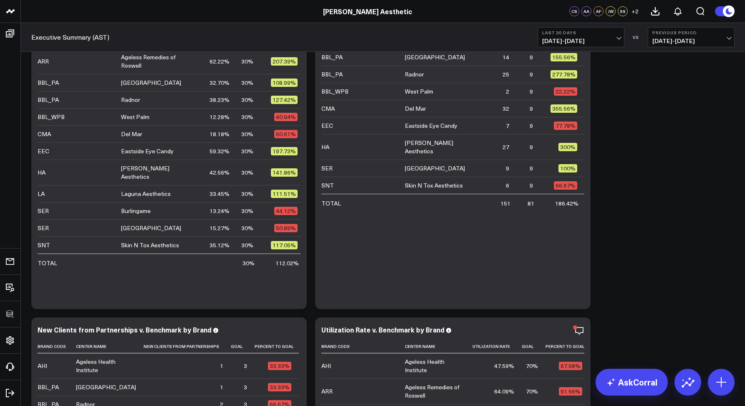
scroll to position [5827, 0]
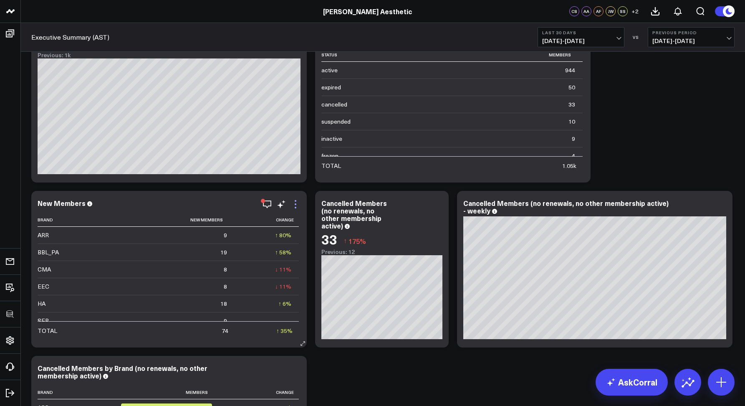
click at [295, 203] on icon at bounding box center [296, 204] width 2 height 2
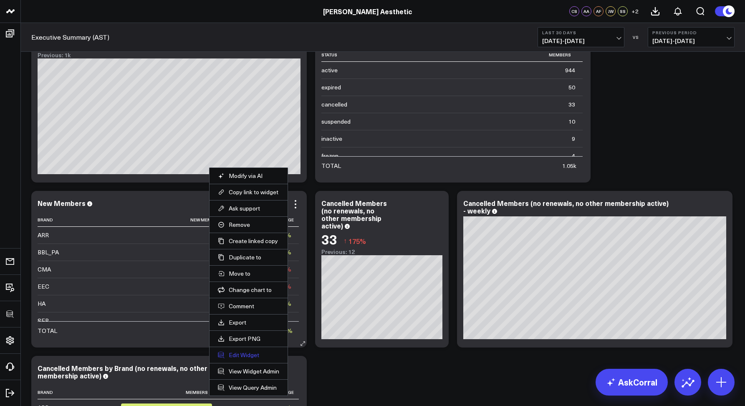
click at [240, 353] on button "Edit Widget" at bounding box center [248, 355] width 61 height 8
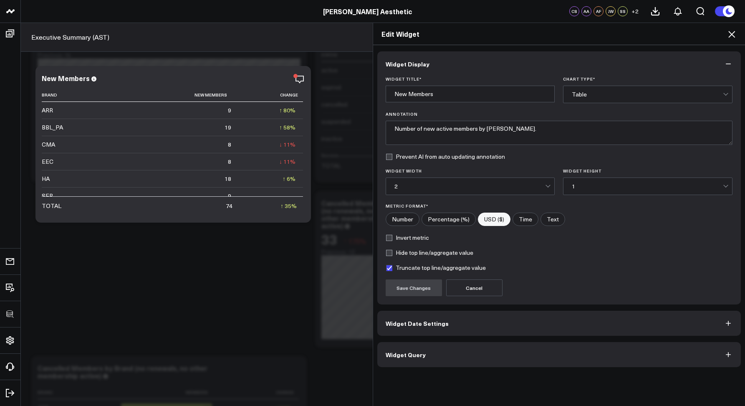
click at [390, 353] on span "Widget Query" at bounding box center [406, 354] width 40 height 7
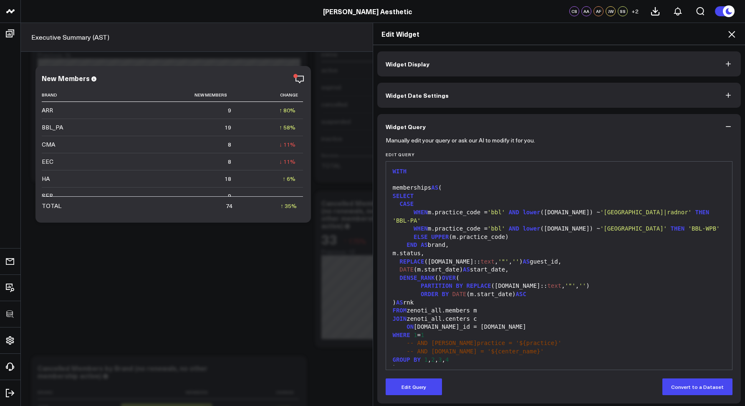
click at [729, 27] on div "Edit Widget" at bounding box center [559, 34] width 372 height 22
click at [730, 33] on icon at bounding box center [731, 34] width 7 height 7
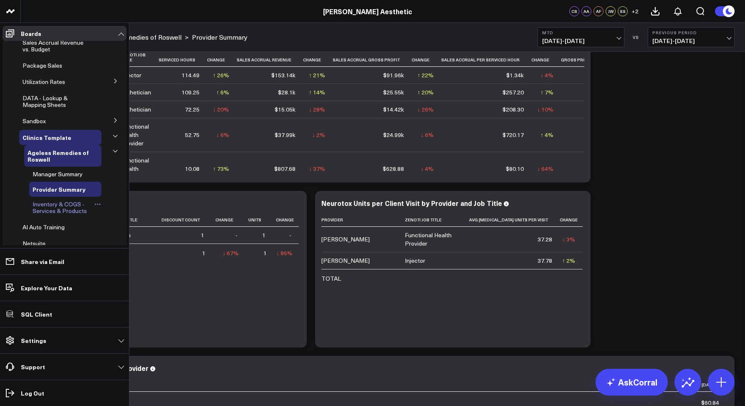
scroll to position [83, 0]
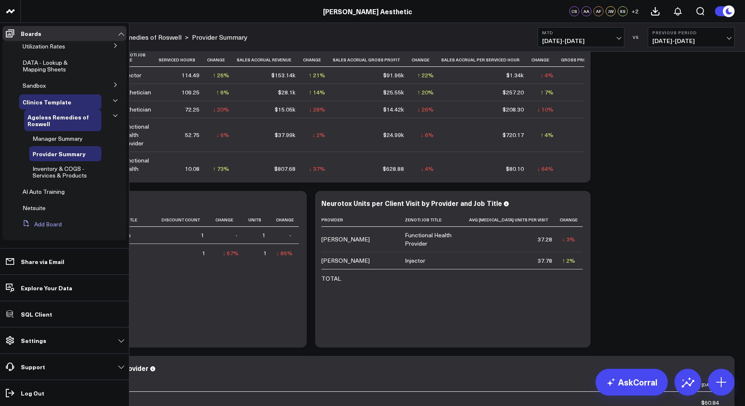
click at [40, 227] on button "Add Board" at bounding box center [40, 224] width 43 height 15
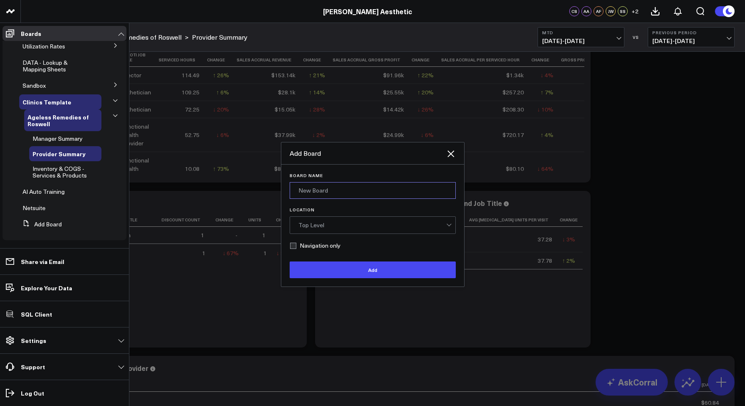
click at [321, 188] on input "Board Name" at bounding box center [373, 190] width 166 height 17
type input "To Revisit"
click at [329, 223] on div "Top Level" at bounding box center [372, 225] width 148 height 7
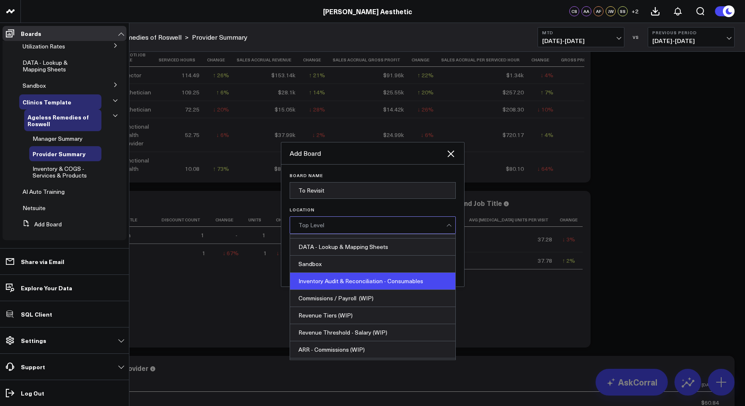
scroll to position [167, 0]
click at [318, 283] on div "Sandbox" at bounding box center [372, 280] width 165 height 17
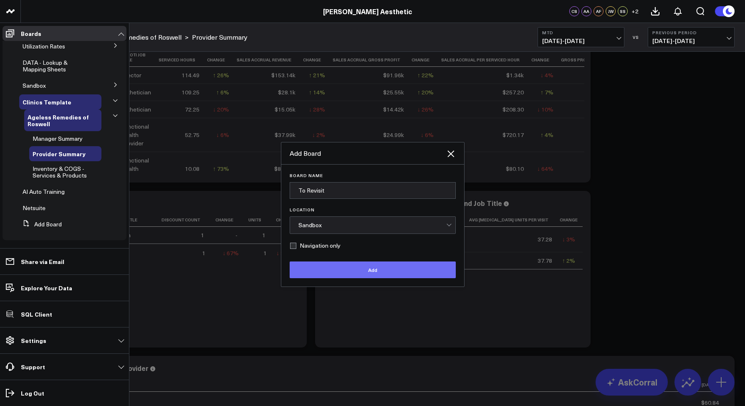
click at [353, 272] on button "Add" at bounding box center [373, 269] width 166 height 17
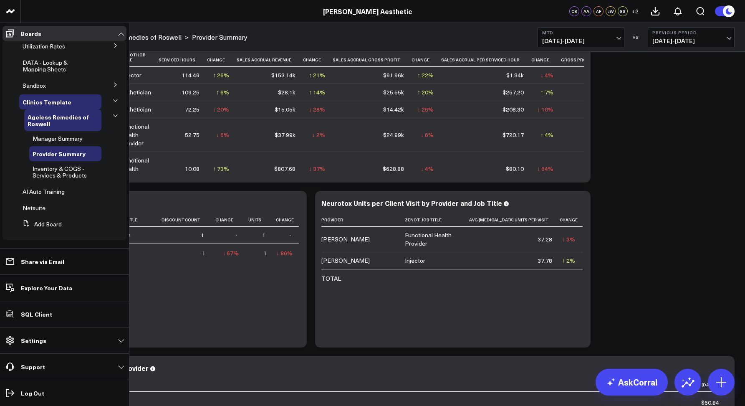
click at [274, 34] on div "Clinics Template > Ageless Remedies of Roswell > Provider Summary MTD 08/01/25 …" at bounding box center [383, 37] width 724 height 29
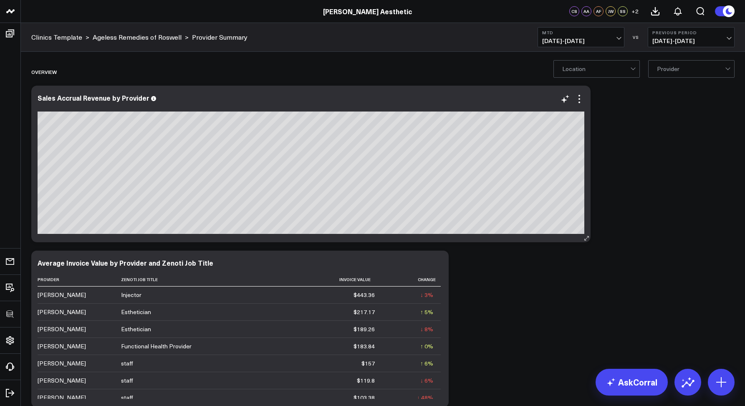
scroll to position [389, 0]
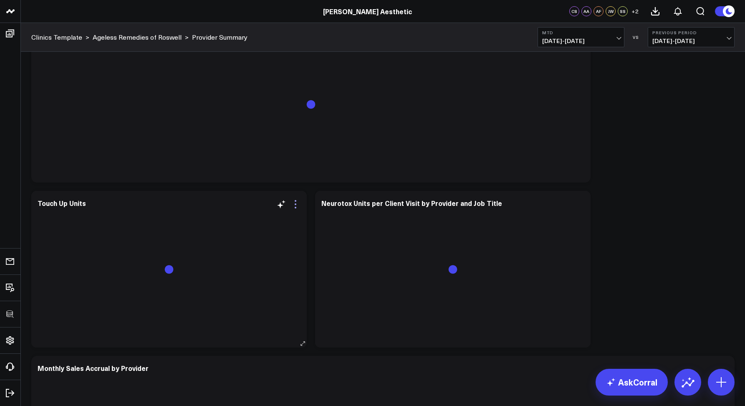
click at [296, 203] on icon at bounding box center [296, 204] width 2 height 2
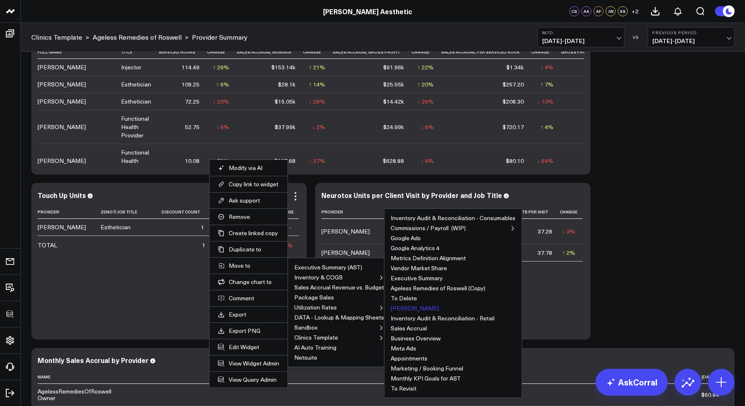
scroll to position [406, 0]
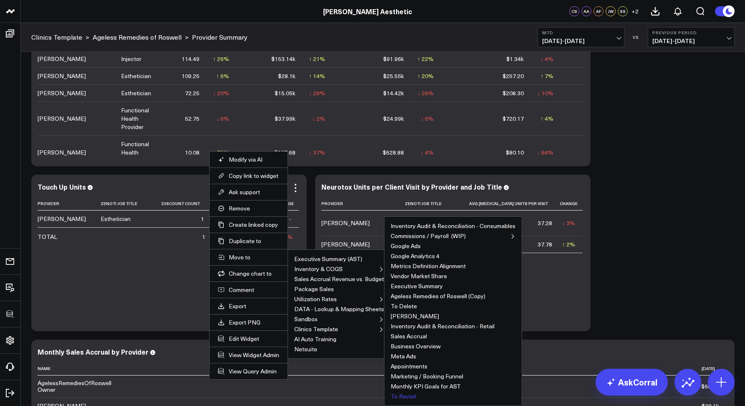
click at [398, 394] on button "To Revisit" at bounding box center [404, 396] width 26 height 6
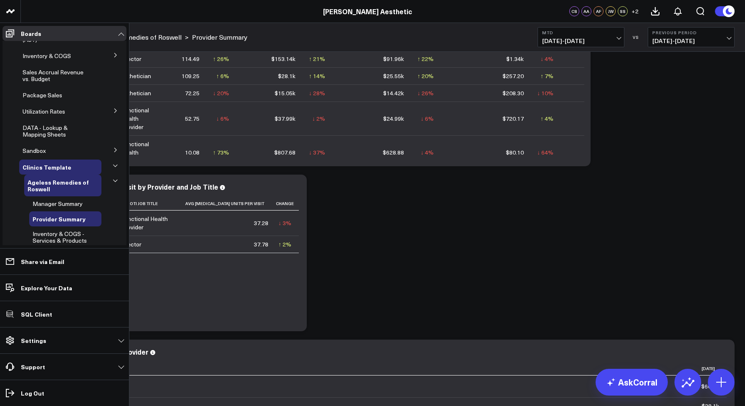
scroll to position [0, 0]
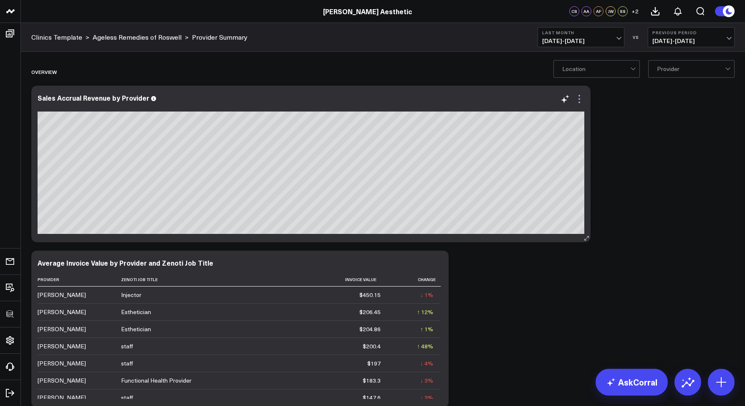
click at [575, 98] on icon at bounding box center [579, 99] width 10 height 10
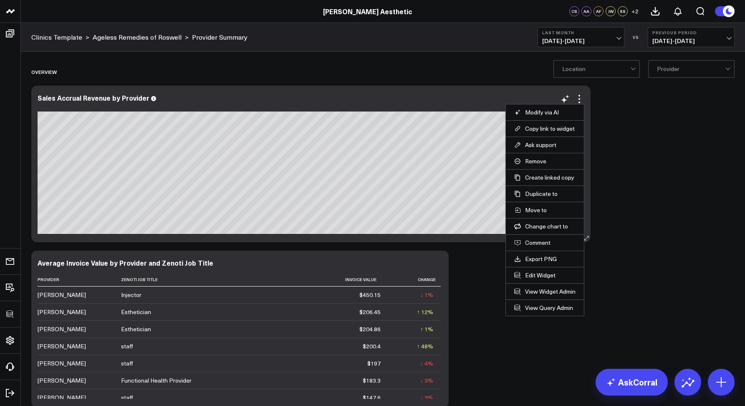
click at [257, 86] on div "Sales Accrual Revenue by Provider AgelessRemediesOfRoswell Owner" at bounding box center [310, 164] width 559 height 156
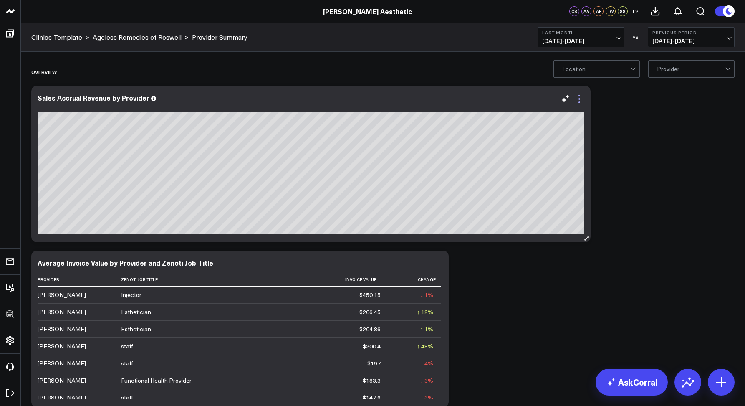
click at [578, 99] on icon at bounding box center [579, 99] width 10 height 10
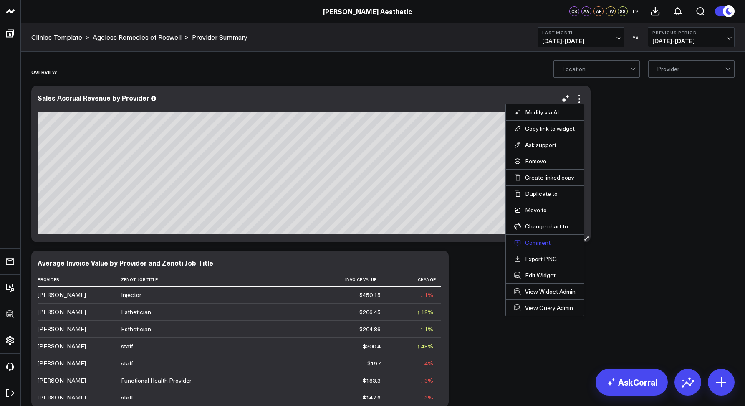
click at [532, 242] on button "Comment" at bounding box center [544, 243] width 61 height 8
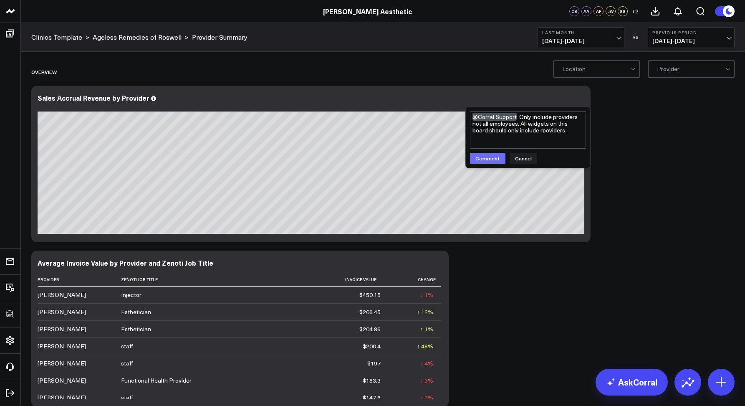
type textarea "@Corral Support Only include providers not all employees. All widgets on this b…"
click at [484, 157] on button "Comment" at bounding box center [487, 158] width 35 height 11
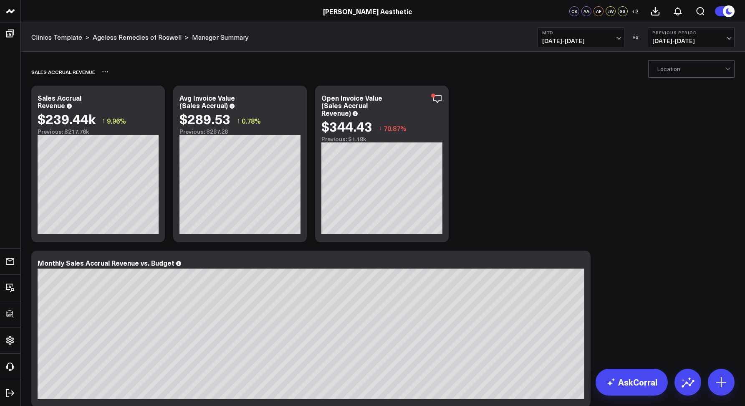
scroll to position [1472, 0]
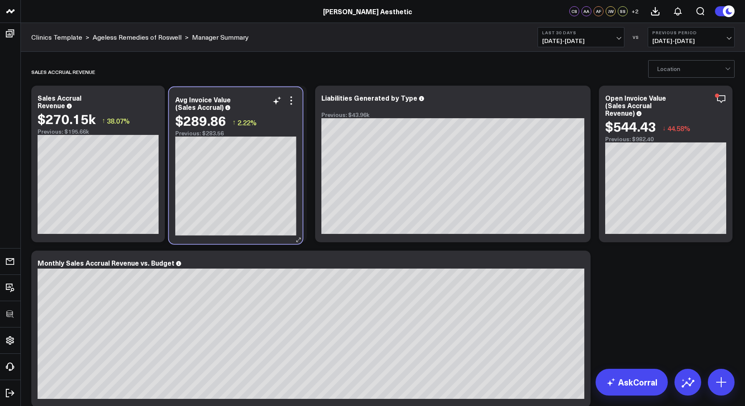
click at [267, 116] on div "$289.86 ↑ 2.22%" at bounding box center [235, 120] width 121 height 15
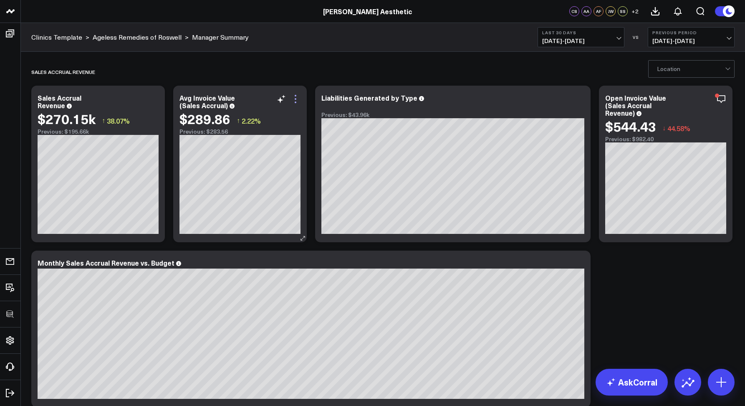
click at [294, 98] on icon at bounding box center [295, 99] width 10 height 10
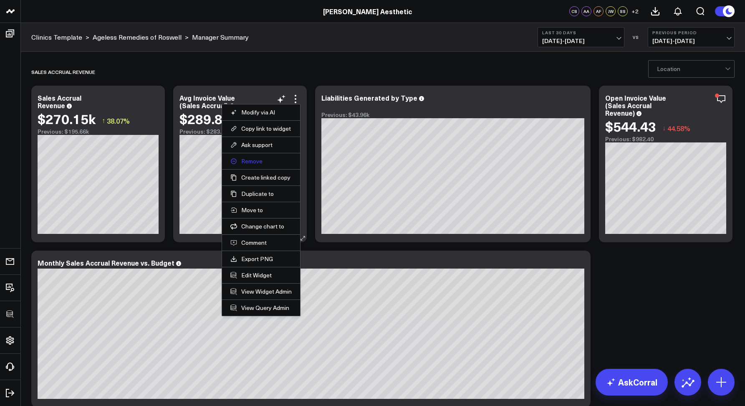
click at [243, 162] on button "Remove" at bounding box center [260, 161] width 61 height 8
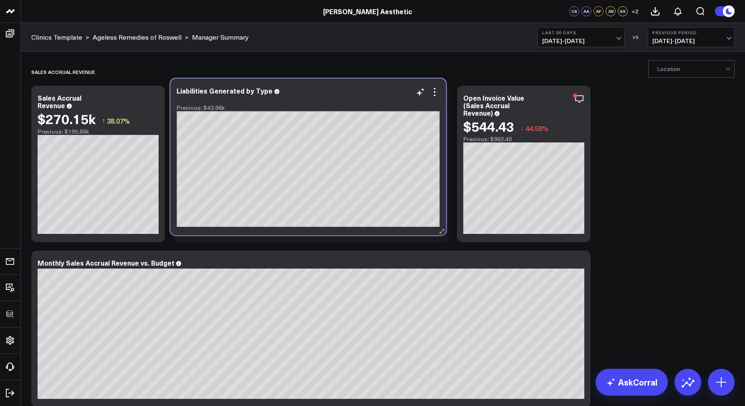
drag, startPoint x: 316, startPoint y: 116, endPoint x: 313, endPoint y: 109, distance: 7.7
click at [313, 109] on div "Previous: $43.96k" at bounding box center [308, 107] width 263 height 7
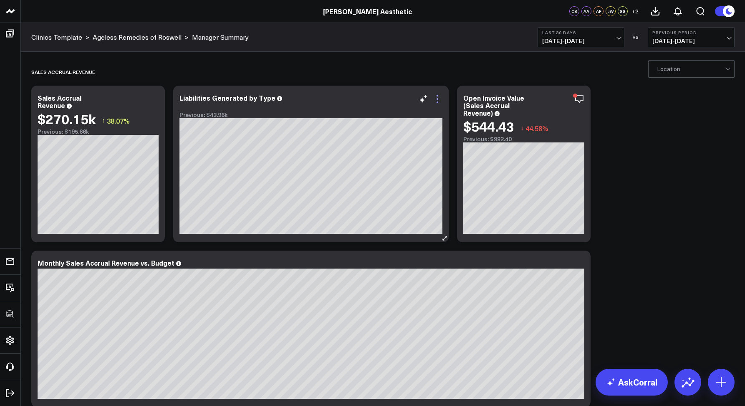
click at [439, 102] on icon at bounding box center [437, 99] width 10 height 10
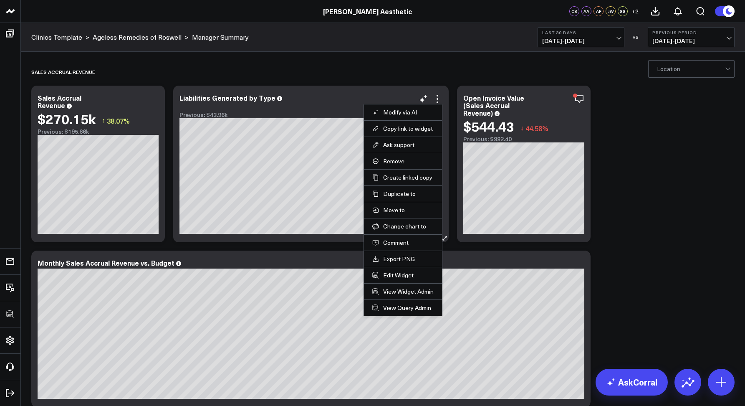
click at [394, 267] on li "Edit Widget" at bounding box center [403, 275] width 78 height 16
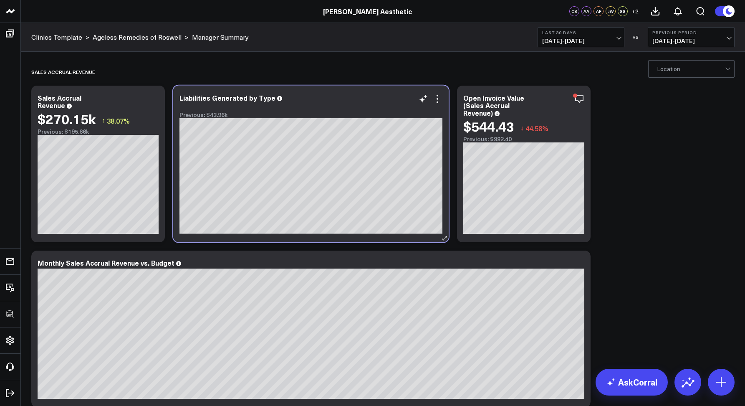
click at [435, 104] on div at bounding box center [310, 106] width 263 height 6
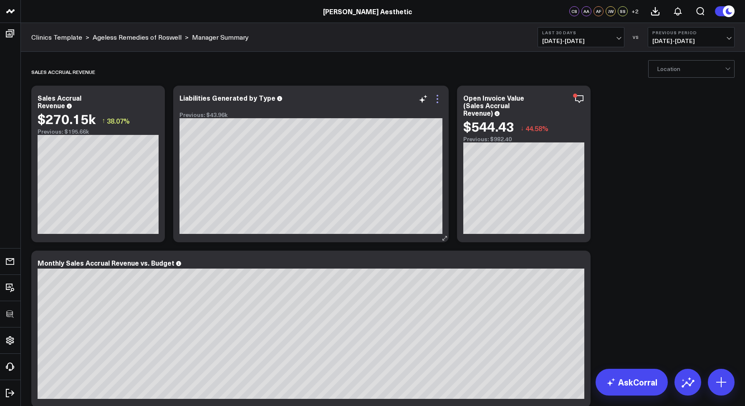
click at [437, 101] on icon at bounding box center [437, 99] width 10 height 10
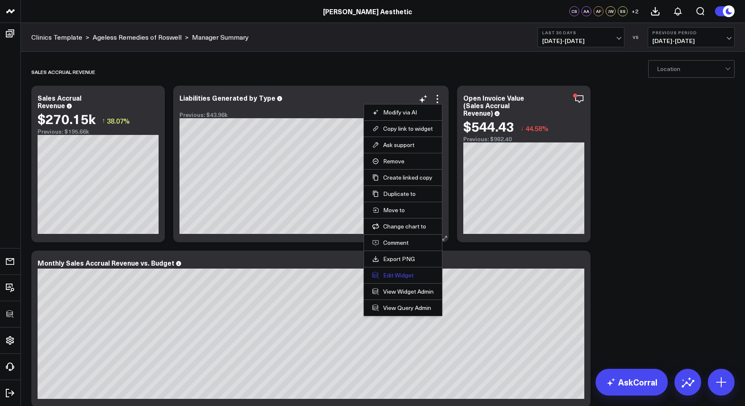
click at [400, 275] on button "Edit Widget" at bounding box center [402, 275] width 61 height 8
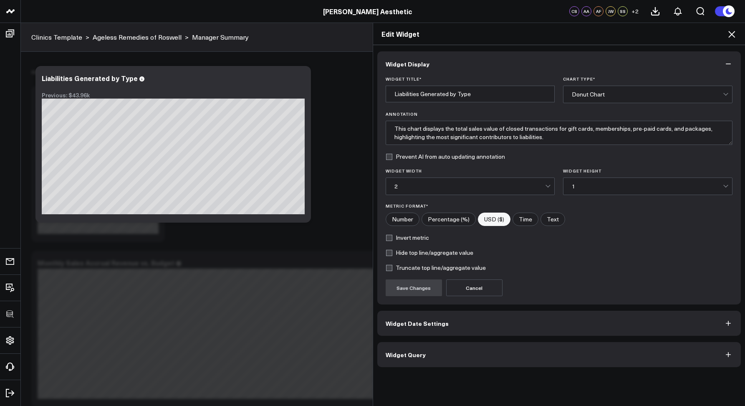
click at [423, 361] on button "Widget Query" at bounding box center [559, 354] width 364 height 25
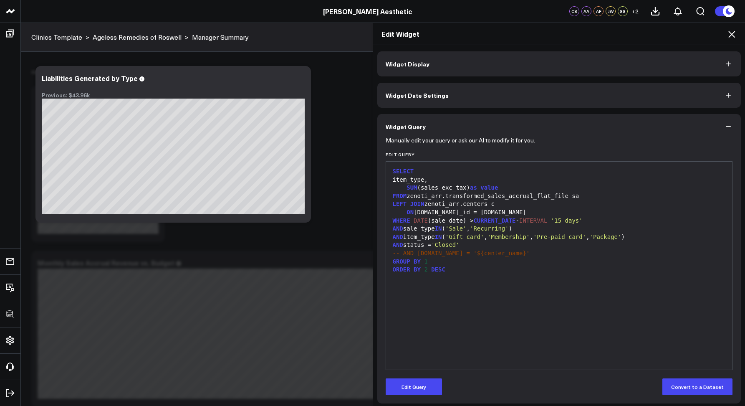
click at [727, 36] on icon at bounding box center [731, 34] width 10 height 10
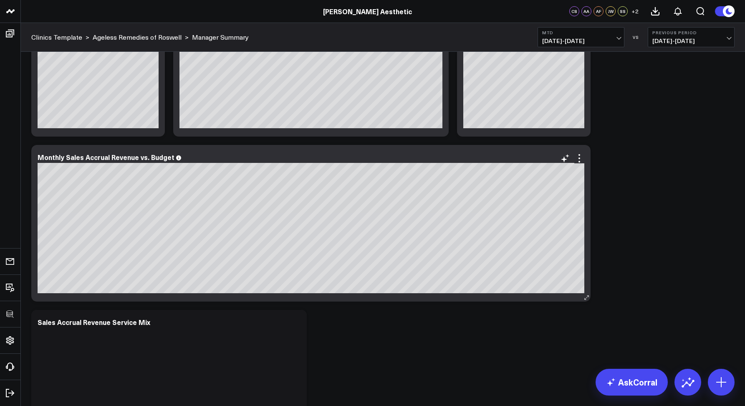
scroll to position [127, 0]
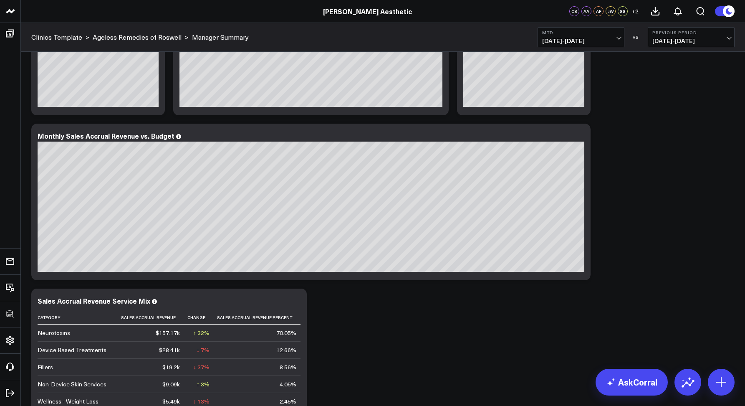
click at [574, 41] on span "[DATE] - [DATE]" at bounding box center [581, 41] width 78 height 7
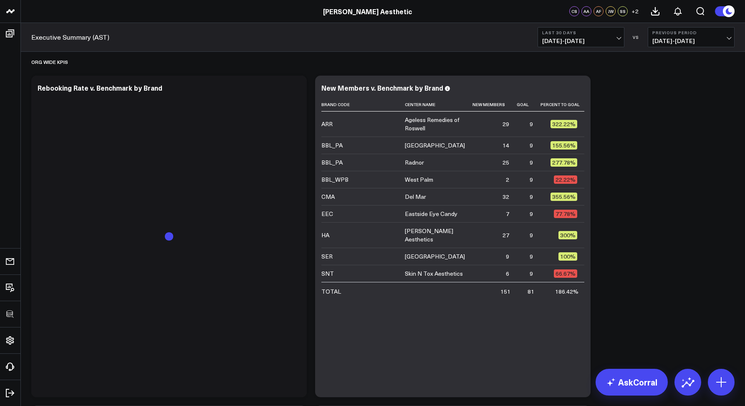
scroll to position [534, 0]
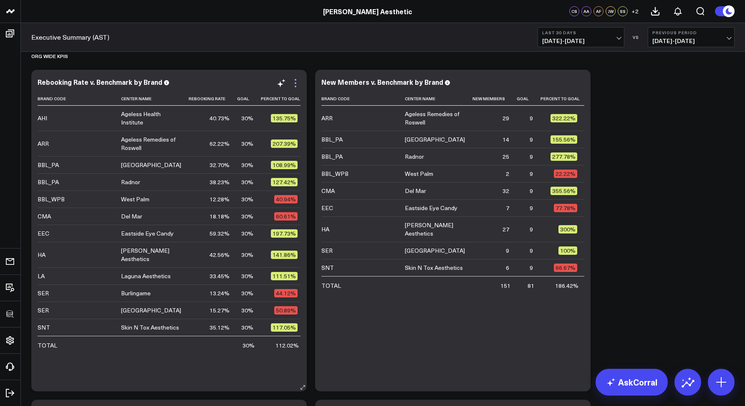
click at [298, 81] on icon at bounding box center [295, 83] width 10 height 10
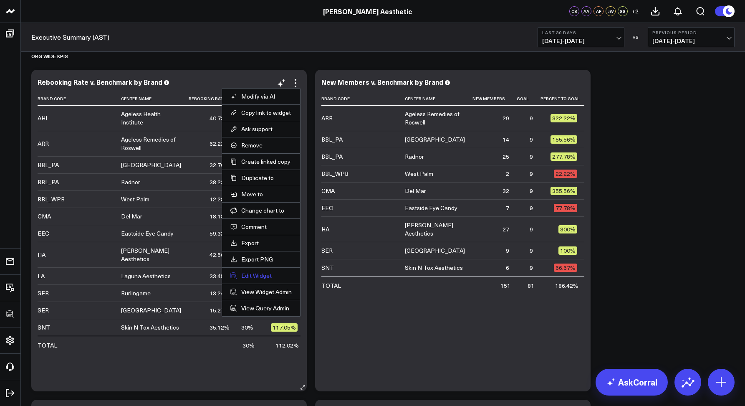
click at [244, 277] on button "Edit Widget" at bounding box center [260, 276] width 61 height 8
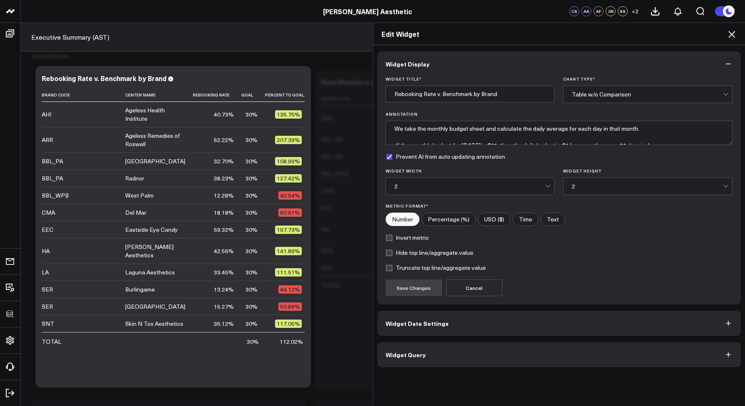
click at [418, 347] on button "Widget Query" at bounding box center [559, 354] width 364 height 25
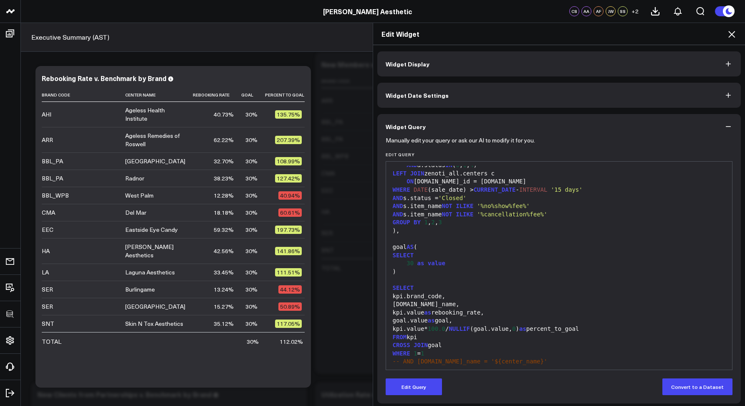
scroll to position [123, 0]
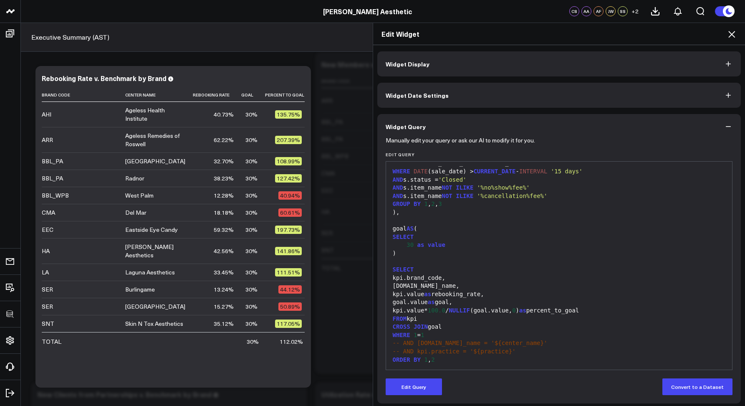
click at [732, 37] on icon at bounding box center [731, 34] width 10 height 10
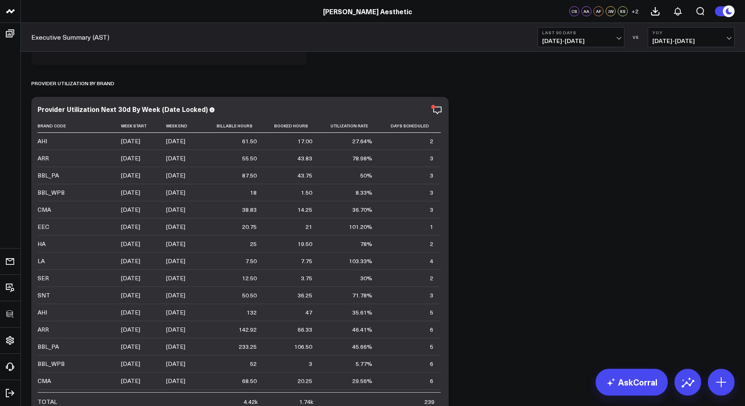
scroll to position [2187, 0]
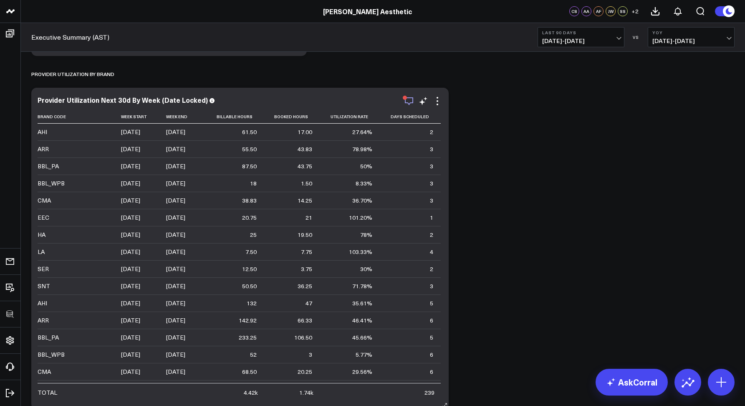
click at [408, 100] on icon "button" at bounding box center [409, 101] width 10 height 10
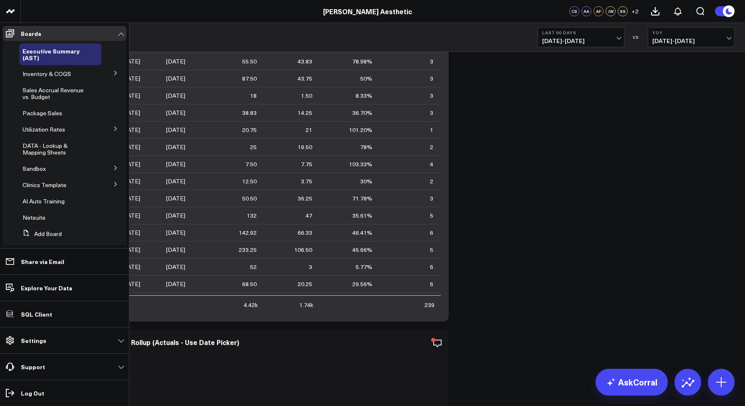
click at [113, 182] on icon at bounding box center [115, 184] width 5 height 5
click at [108, 201] on button at bounding box center [116, 198] width 22 height 13
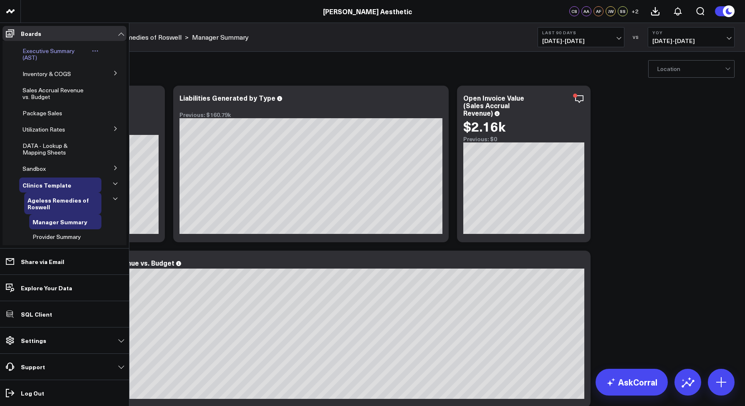
click at [33, 57] on span "Executive Summary (AST)" at bounding box center [49, 54] width 52 height 15
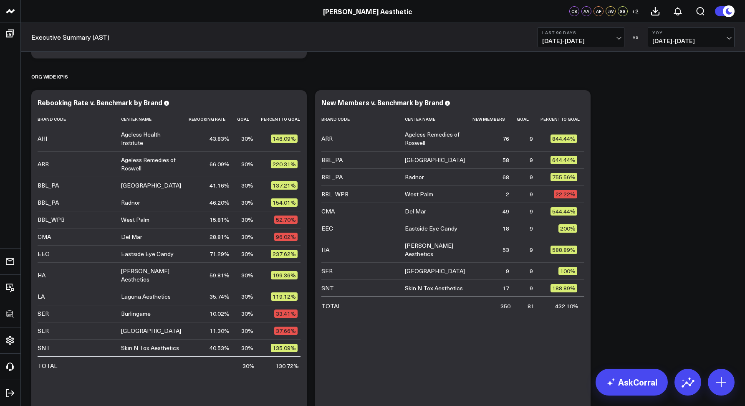
scroll to position [519, 0]
